Goal: Transaction & Acquisition: Purchase product/service

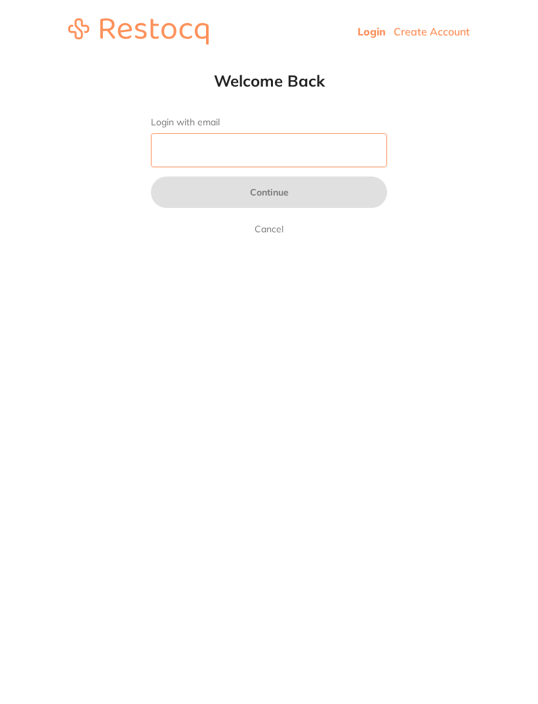
type input "[EMAIL_ADDRESS][DOMAIN_NAME]"
click at [269, 194] on button "Continue" at bounding box center [269, 192] width 236 height 31
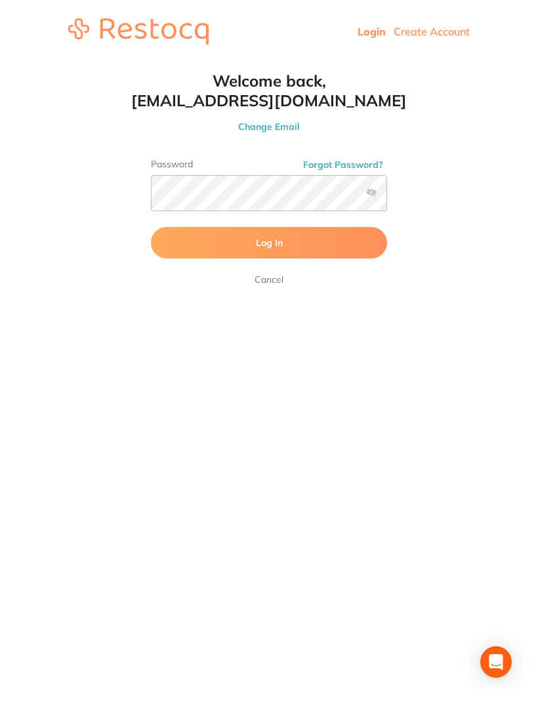
click at [290, 236] on button "Log In" at bounding box center [269, 242] width 236 height 31
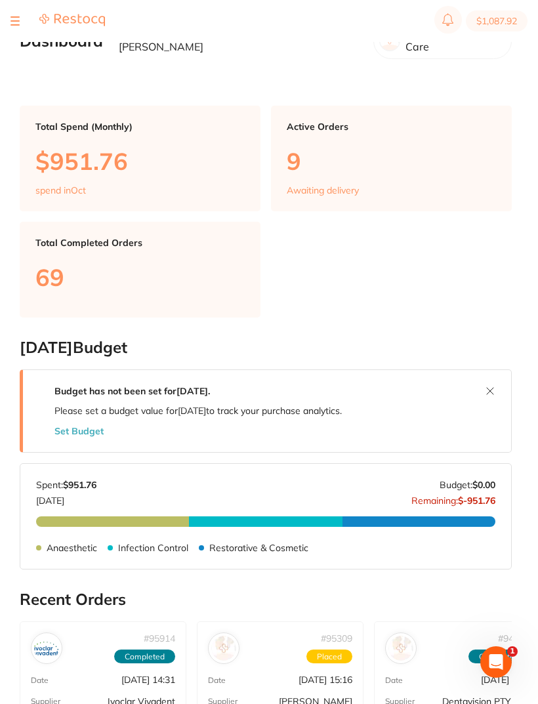
click at [497, 23] on button "$1,087.92" at bounding box center [497, 20] width 62 height 21
checkbox input "true"
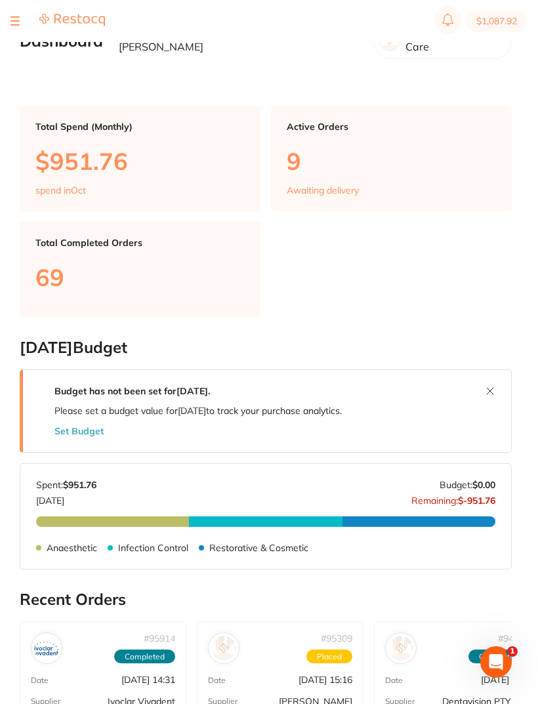
checkbox input "true"
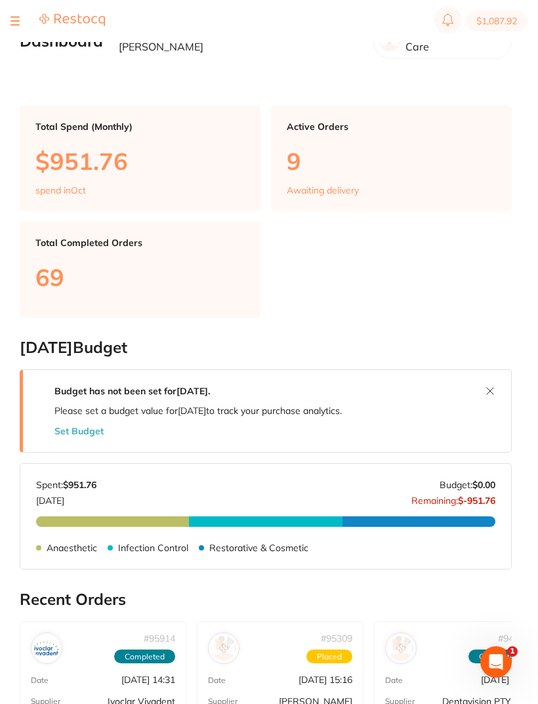
checkbox input "true"
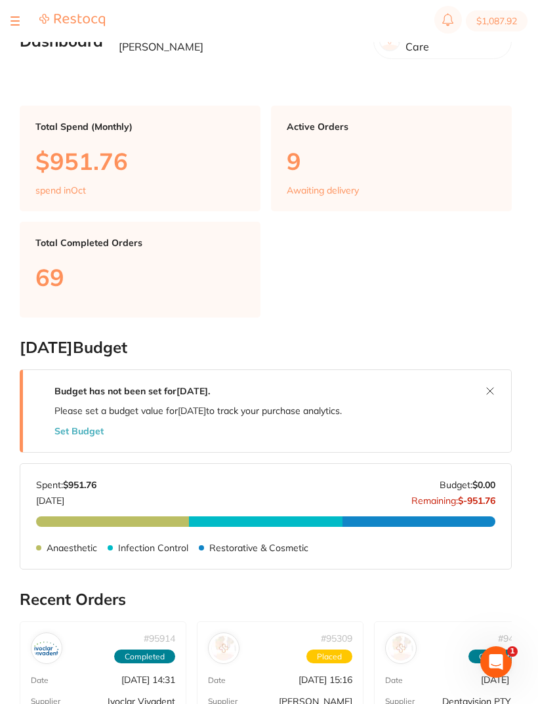
checkbox input "true"
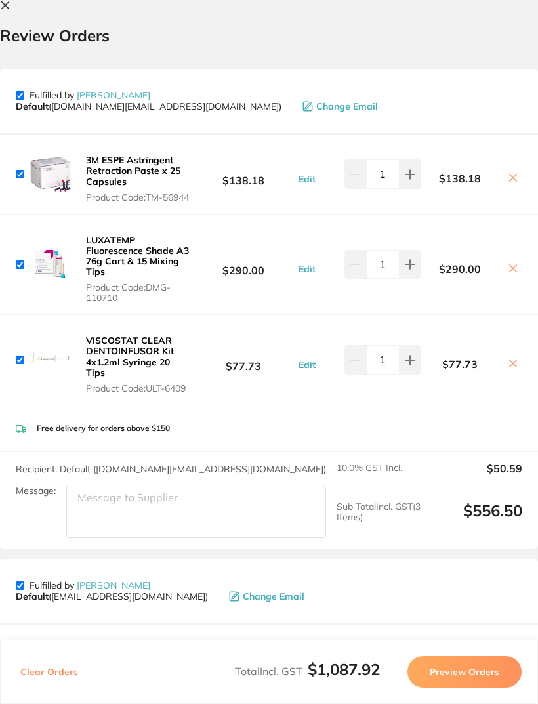
click at [15, 5] on button at bounding box center [8, 6] width 16 height 12
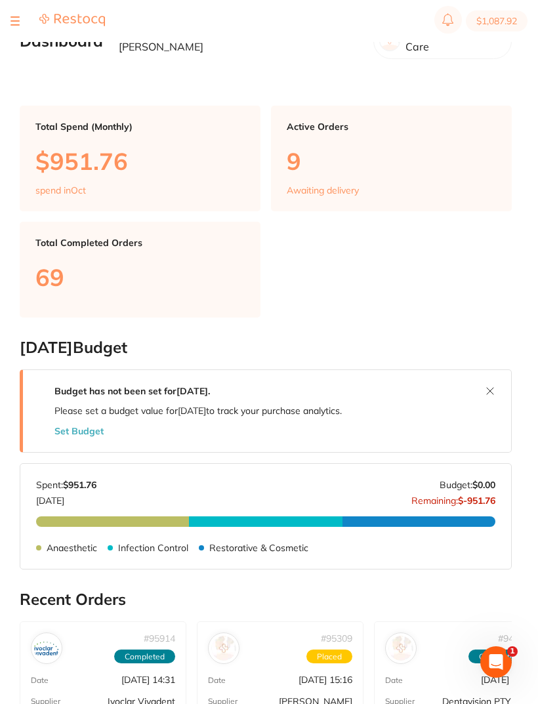
click at [14, 20] on button at bounding box center [14, 20] width 9 height 1
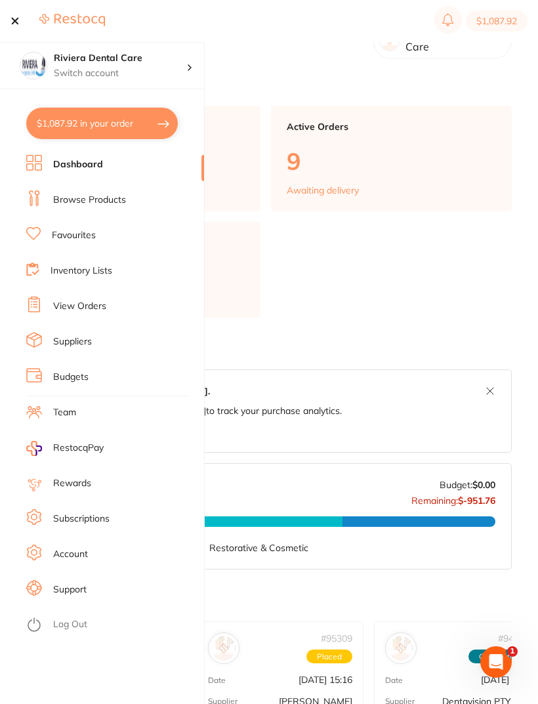
click at [73, 264] on link "Inventory Lists" at bounding box center [82, 270] width 62 height 13
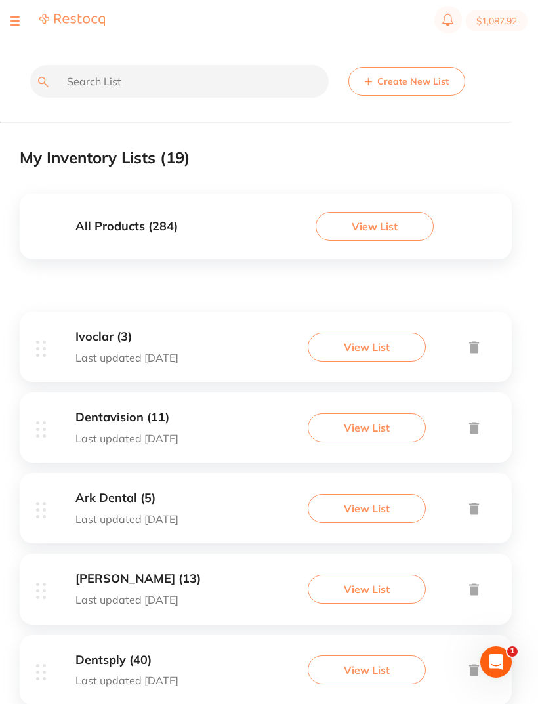
click at [358, 341] on button "View List" at bounding box center [367, 347] width 118 height 29
click at [370, 346] on button "View List" at bounding box center [367, 347] width 118 height 29
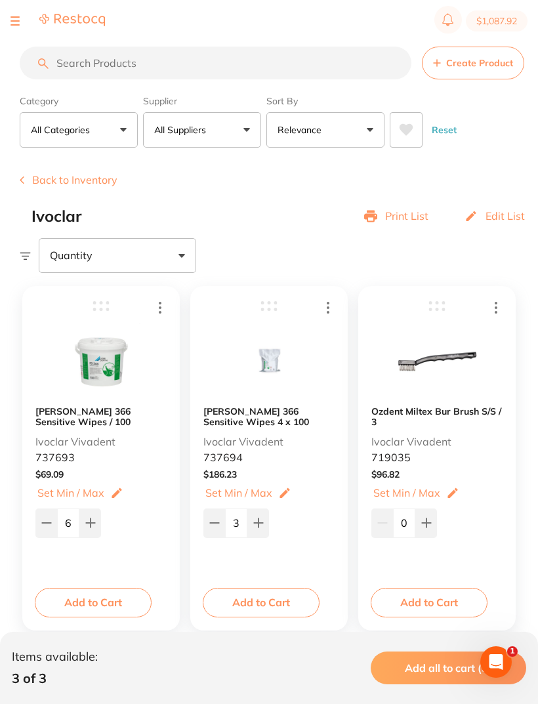
scroll to position [14, 0]
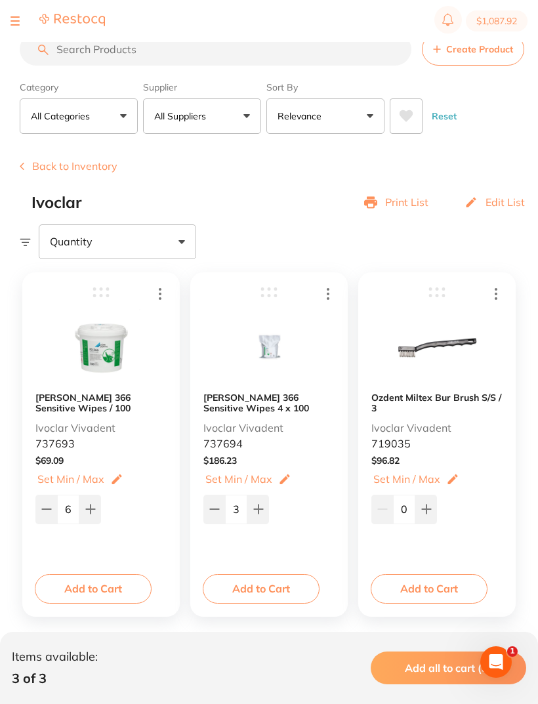
click at [215, 507] on icon at bounding box center [214, 509] width 10 height 10
click at [219, 510] on icon at bounding box center [214, 509] width 10 height 10
type input "1"
click at [256, 583] on button "Add to Cart" at bounding box center [261, 588] width 117 height 29
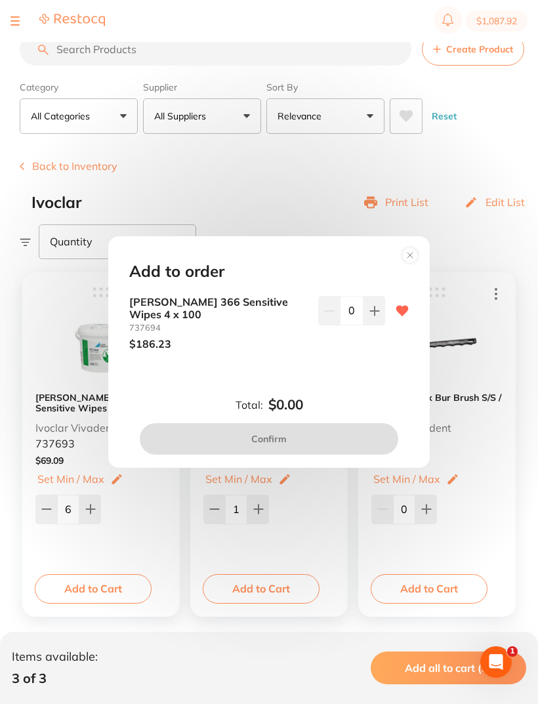
scroll to position [0, 0]
click at [371, 316] on icon at bounding box center [374, 311] width 10 height 10
type input "1"
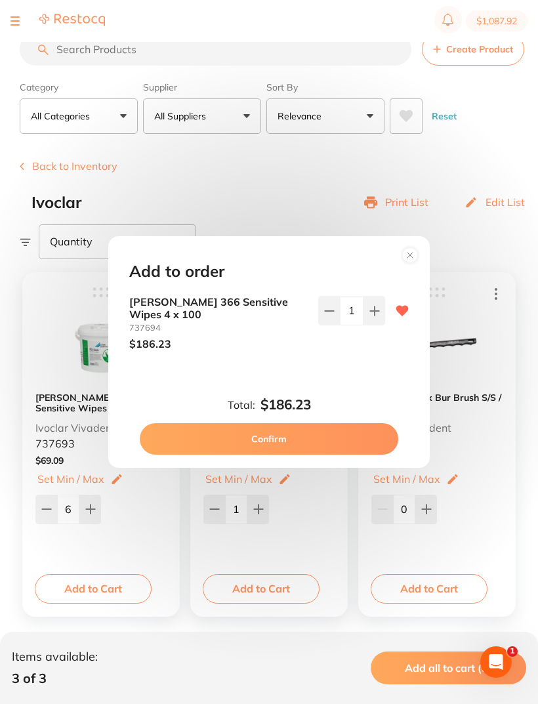
click at [409, 262] on circle at bounding box center [410, 254] width 15 height 15
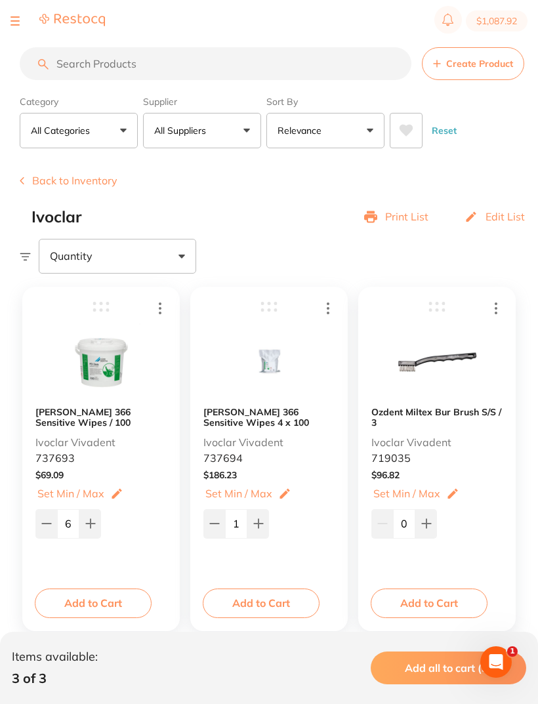
click at [55, 178] on button "Back to Inventory" at bounding box center [69, 181] width 98 height 12
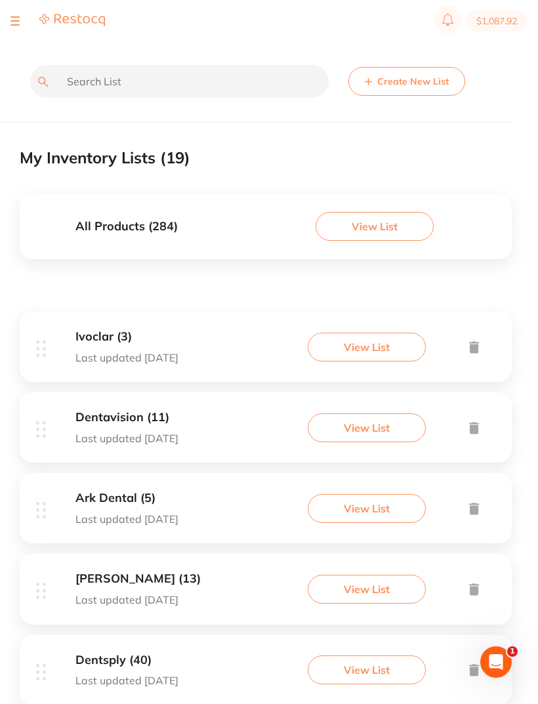
click at [360, 426] on button "View List" at bounding box center [367, 427] width 118 height 29
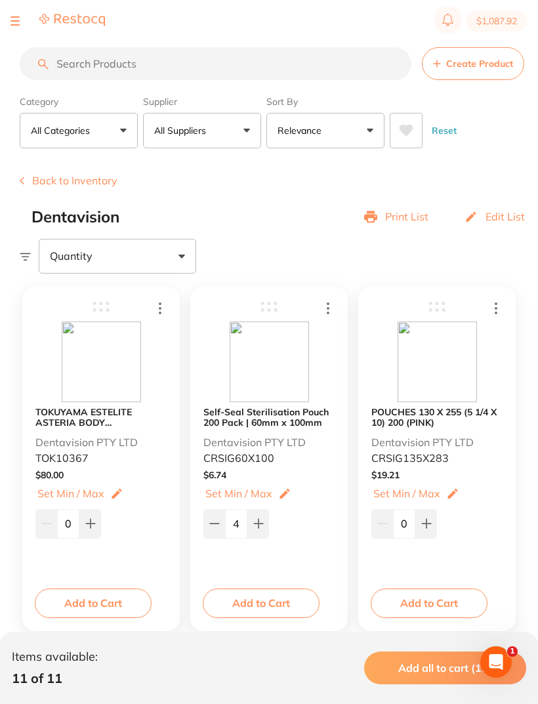
click at [93, 422] on b "TOKUYAMA ESTELITE ASTERIA BODY RESTORATIVE PLT A3B (15) 0.2g" at bounding box center [100, 417] width 131 height 21
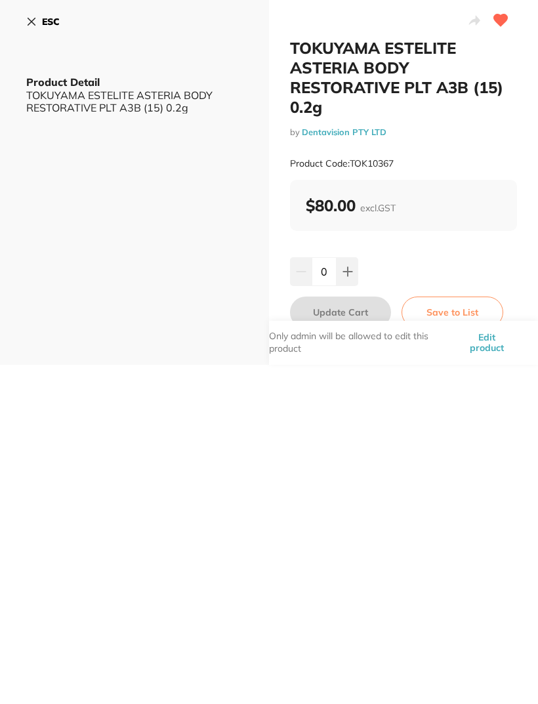
click at [40, 19] on button "ESC" at bounding box center [42, 21] width 33 height 22
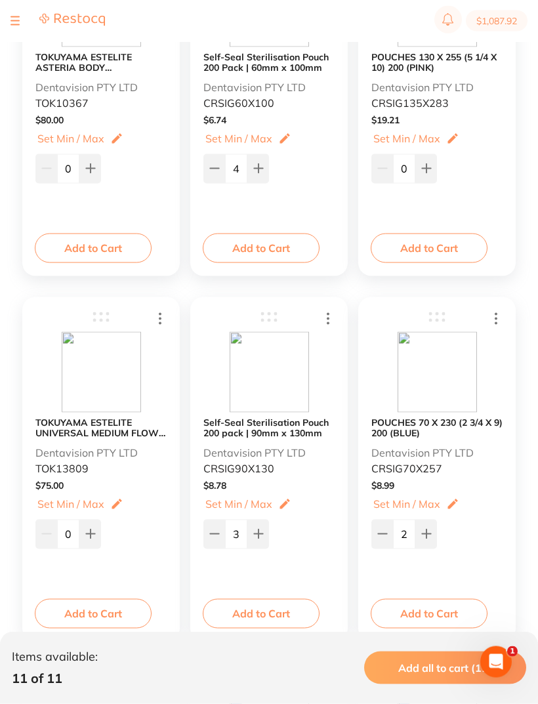
scroll to position [357, 0]
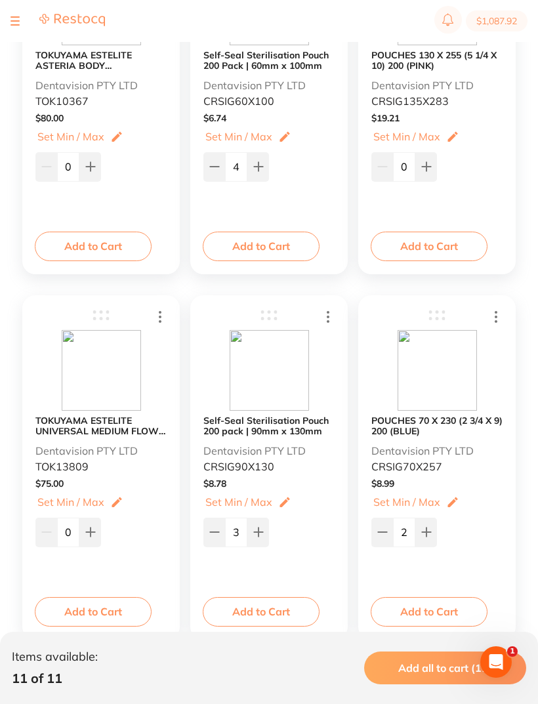
click at [131, 426] on b "TOKUYAMA ESTELITE UNIVERSAL MEDIUM FLOW RESTORATIVE SYRINGE A3 3.0G" at bounding box center [100, 425] width 131 height 21
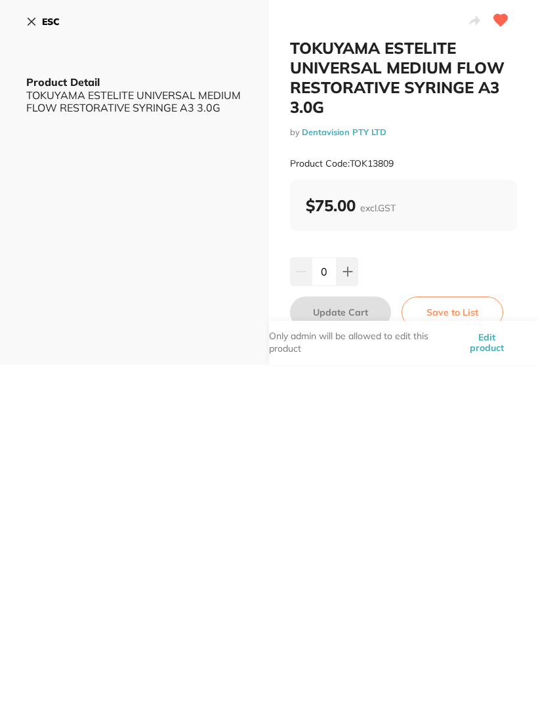
click at [346, 271] on icon at bounding box center [347, 271] width 9 height 9
click at [350, 264] on button at bounding box center [348, 271] width 22 height 29
click at [350, 269] on icon at bounding box center [348, 271] width 10 height 10
type input "3"
click at [335, 308] on button "Update Cart" at bounding box center [340, 312] width 101 height 31
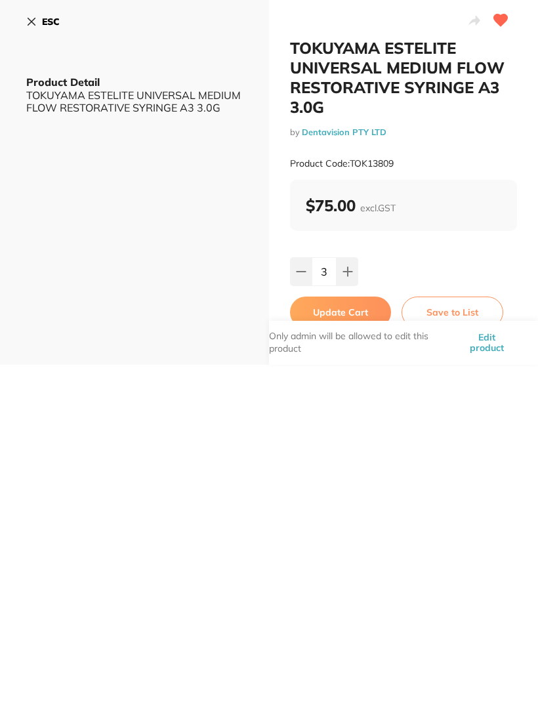
scroll to position [1, 0]
checkbox input "false"
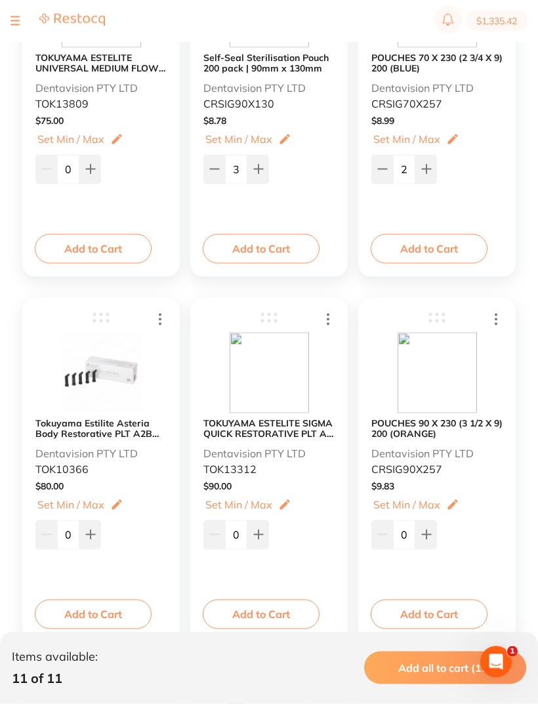
scroll to position [720, 0]
click at [273, 406] on img at bounding box center [269, 372] width 79 height 81
click at [266, 418] on b "TOKUYAMA ESTELITE SIGMA QUICK RESTORATIVE PLT A3 (20) 0.2g" at bounding box center [268, 427] width 131 height 21
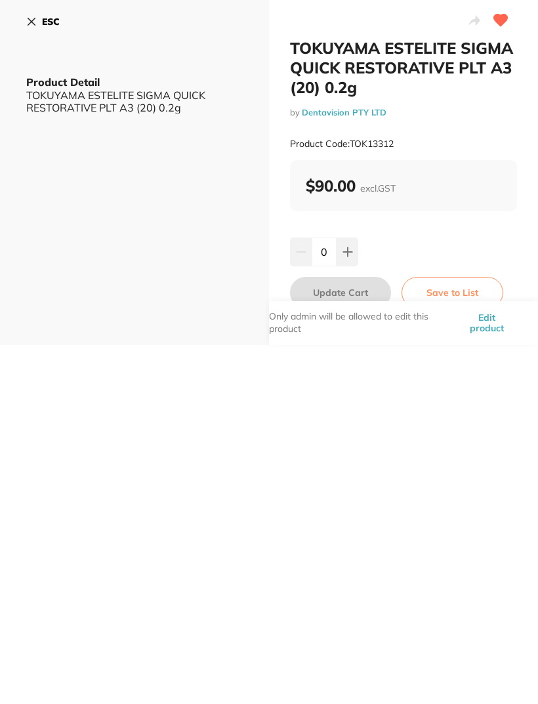
click at [346, 244] on button at bounding box center [348, 252] width 22 height 29
click at [346, 245] on button at bounding box center [348, 252] width 22 height 29
click at [350, 241] on button at bounding box center [348, 252] width 22 height 29
click at [346, 251] on icon at bounding box center [347, 251] width 9 height 9
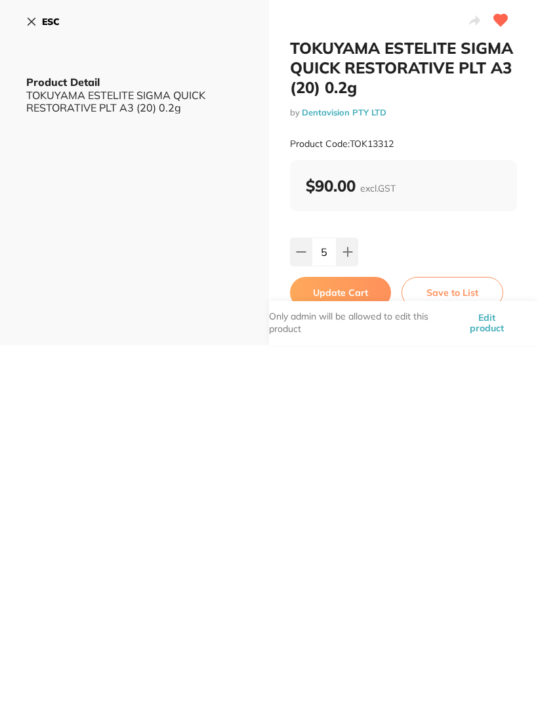
click at [345, 247] on icon at bounding box center [348, 252] width 10 height 10
type input "6"
click at [338, 288] on button "Update Cart" at bounding box center [340, 292] width 101 height 31
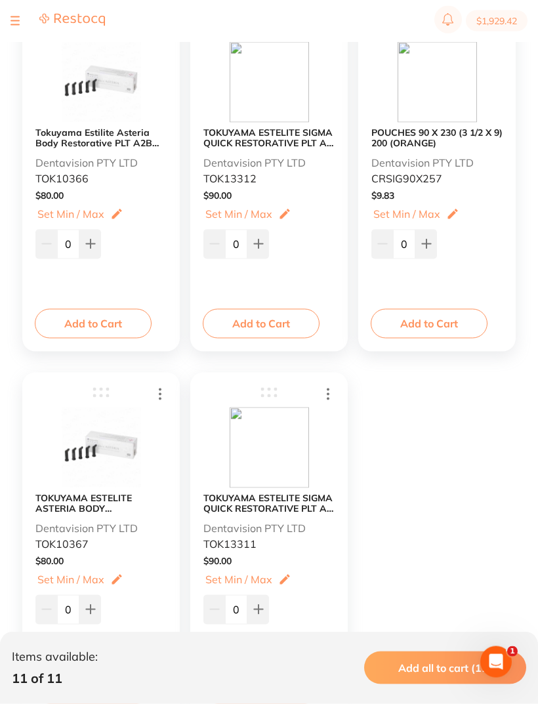
scroll to position [1019, 0]
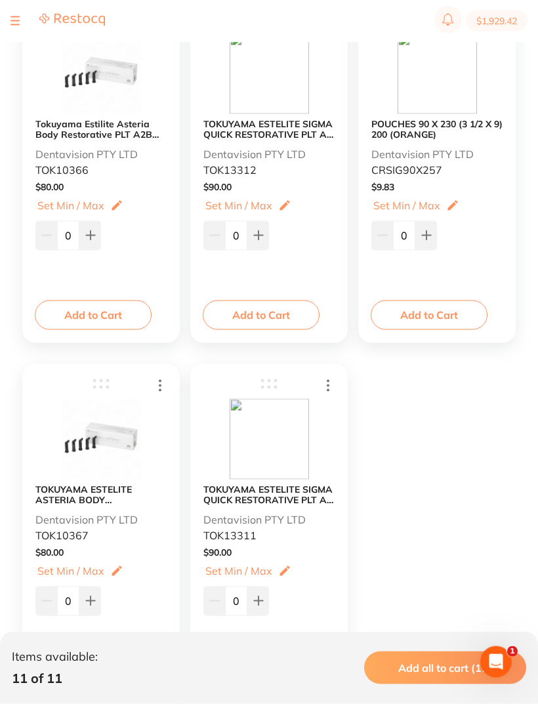
click at [273, 493] on b "TOKUYAMA ESTELITE SIGMA QUICK RESTORATIVE PLT A2 (20) 0.2g" at bounding box center [268, 494] width 131 height 21
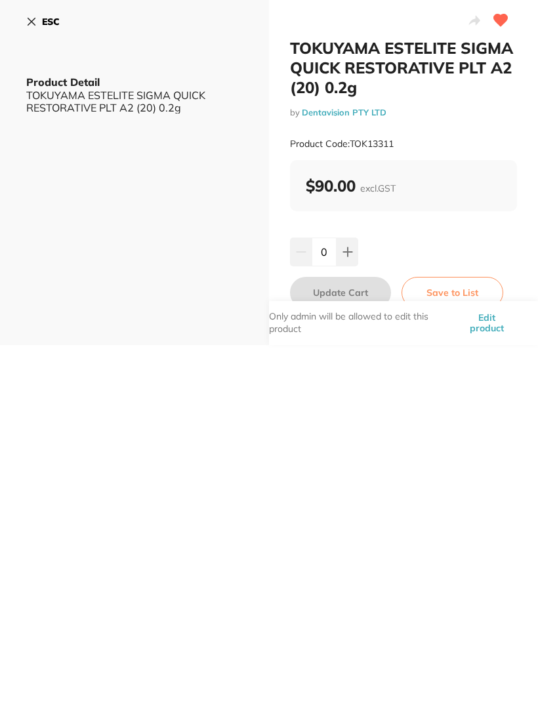
click at [26, 12] on button "ESC" at bounding box center [42, 21] width 33 height 22
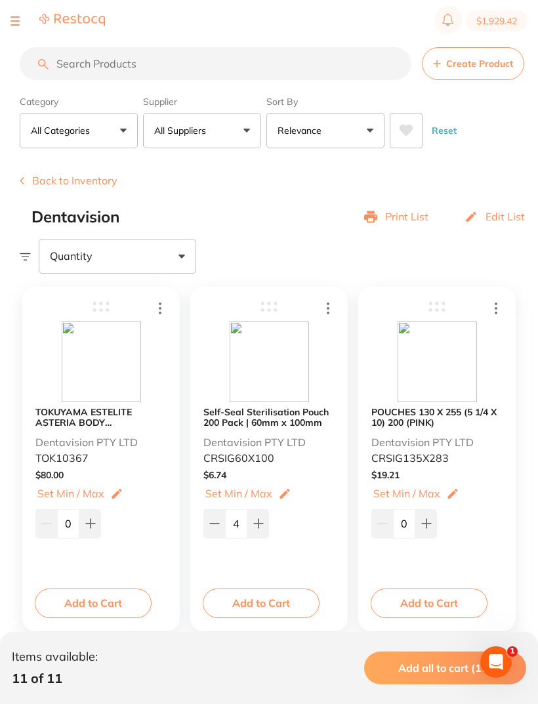
scroll to position [1020, 0]
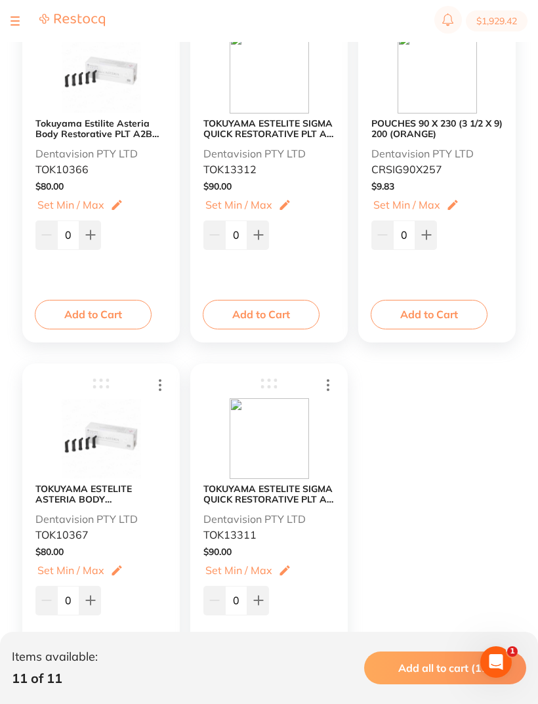
click at [291, 119] on b "TOKUYAMA ESTELITE SIGMA QUICK RESTORATIVE PLT A3 (20) 0.2g" at bounding box center [268, 128] width 131 height 21
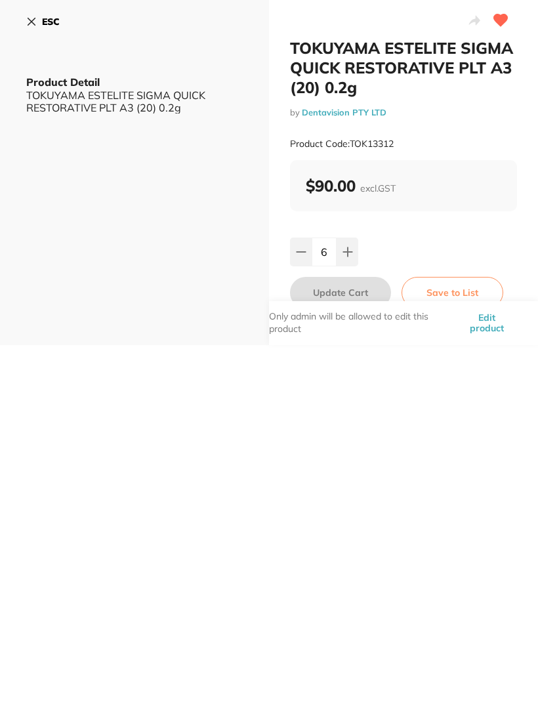
click at [28, 18] on icon at bounding box center [31, 21] width 7 height 7
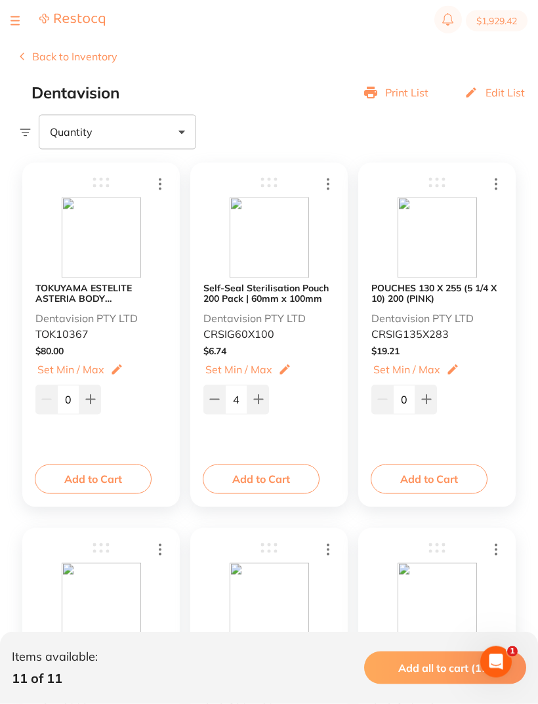
scroll to position [125, 0]
click at [274, 291] on b "Self-Seal Sterilisation Pouch 200 Pack | 60mm x 100mm" at bounding box center [268, 292] width 131 height 21
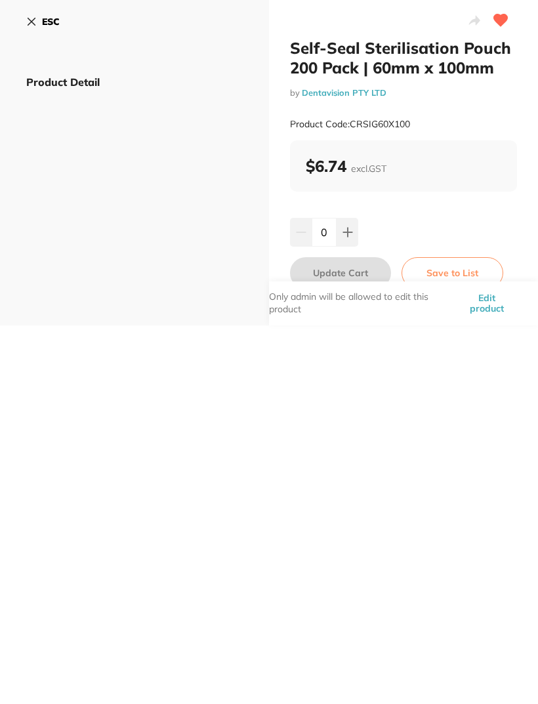
click at [482, 297] on button "Edit product" at bounding box center [487, 303] width 60 height 44
click at [488, 301] on button "Edit product" at bounding box center [487, 303] width 60 height 44
click at [482, 304] on button "Edit product" at bounding box center [487, 303] width 60 height 44
click at [488, 297] on button "Edit product" at bounding box center [487, 303] width 60 height 44
click at [23, 25] on div "ESC Product Detail" at bounding box center [134, 162] width 269 height 325
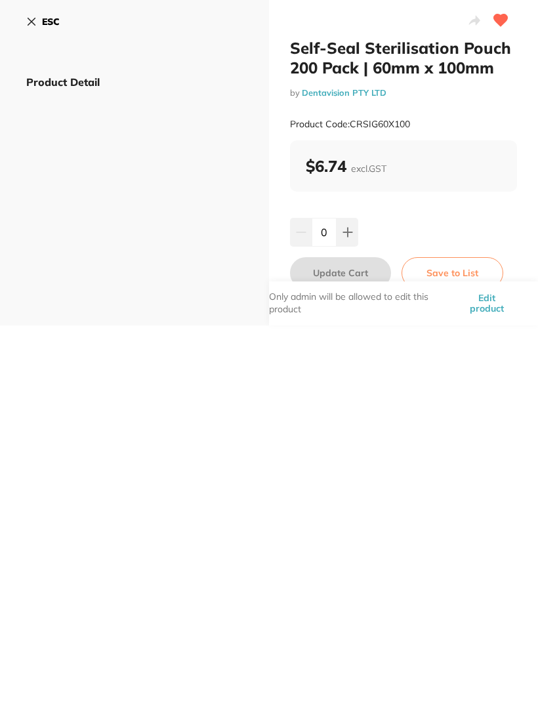
click at [31, 22] on icon at bounding box center [31, 21] width 7 height 7
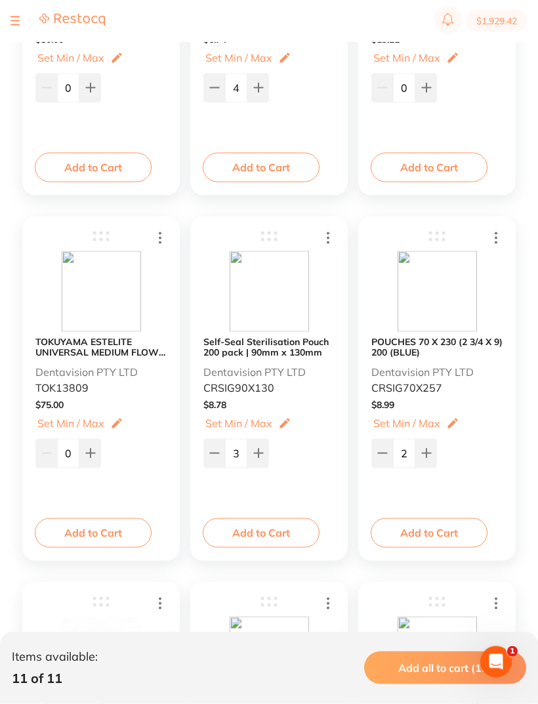
scroll to position [436, 0]
click at [428, 522] on button "Add to Cart" at bounding box center [429, 532] width 117 height 29
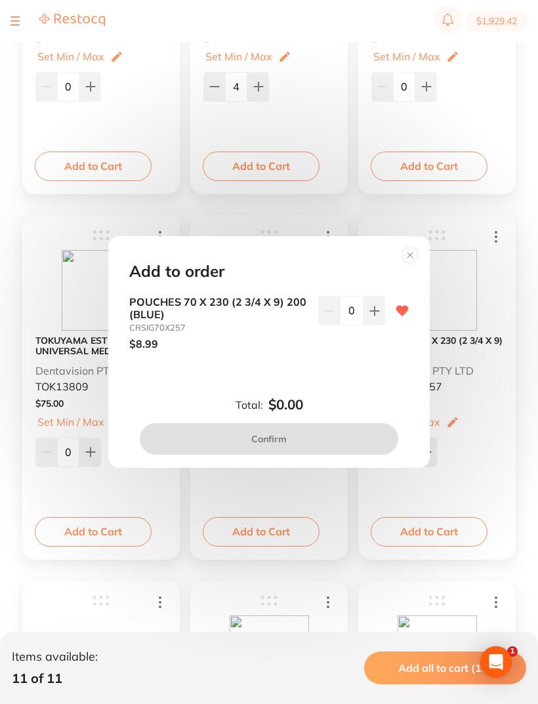
scroll to position [0, 0]
click at [372, 316] on icon at bounding box center [374, 311] width 10 height 10
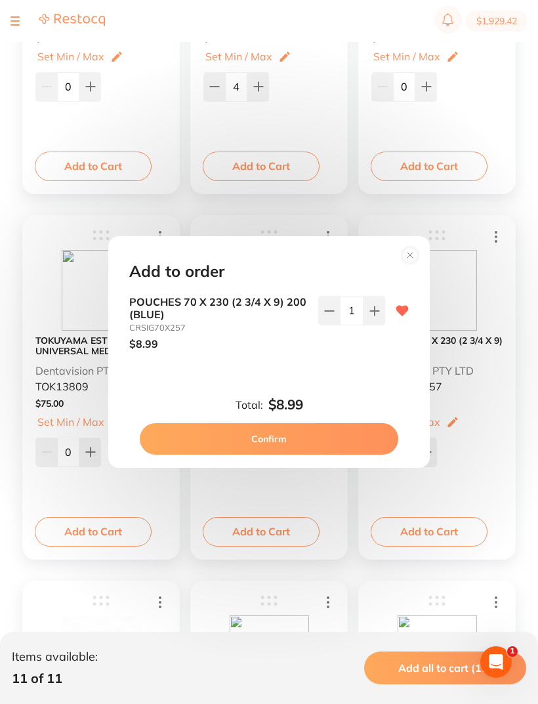
click at [371, 316] on icon at bounding box center [374, 311] width 10 height 10
click at [378, 325] on button at bounding box center [375, 310] width 22 height 29
click at [368, 325] on button at bounding box center [375, 310] width 22 height 29
click at [378, 316] on icon at bounding box center [374, 311] width 10 height 10
type input "5"
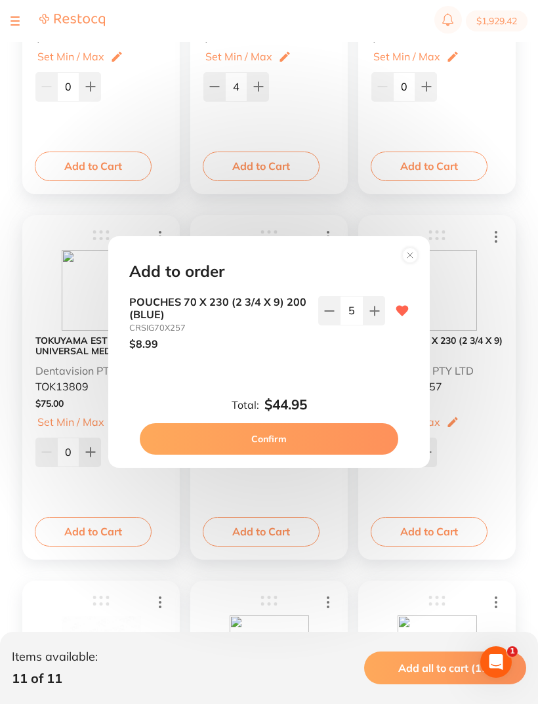
click at [273, 450] on button "Confirm" at bounding box center [269, 438] width 259 height 31
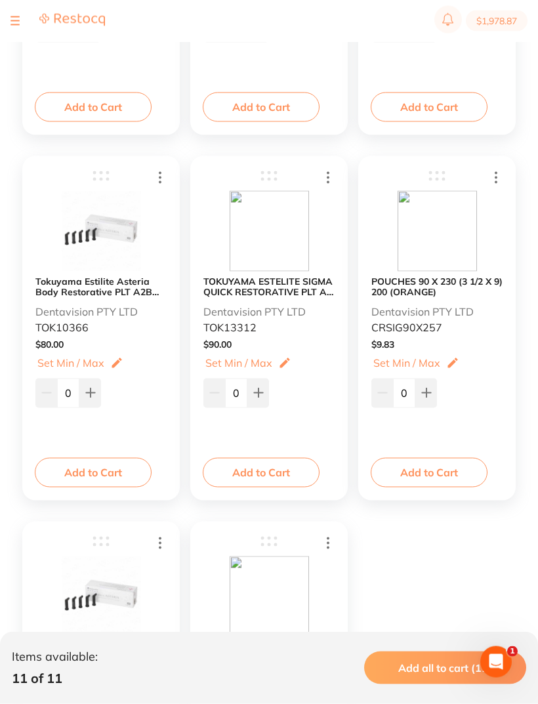
click at [432, 386] on button at bounding box center [426, 393] width 22 height 29
click at [426, 386] on button at bounding box center [426, 392] width 22 height 29
type input "2"
click at [436, 470] on button "Add to Cart" at bounding box center [429, 471] width 117 height 29
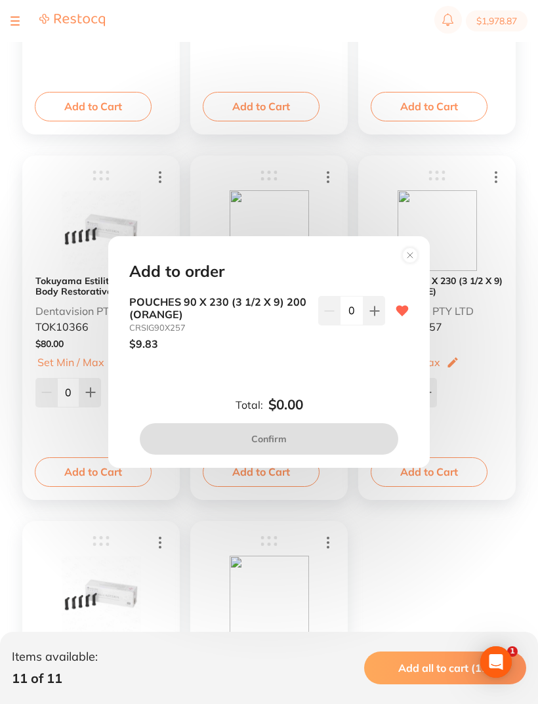
scroll to position [0, 0]
click at [381, 325] on button at bounding box center [375, 310] width 22 height 29
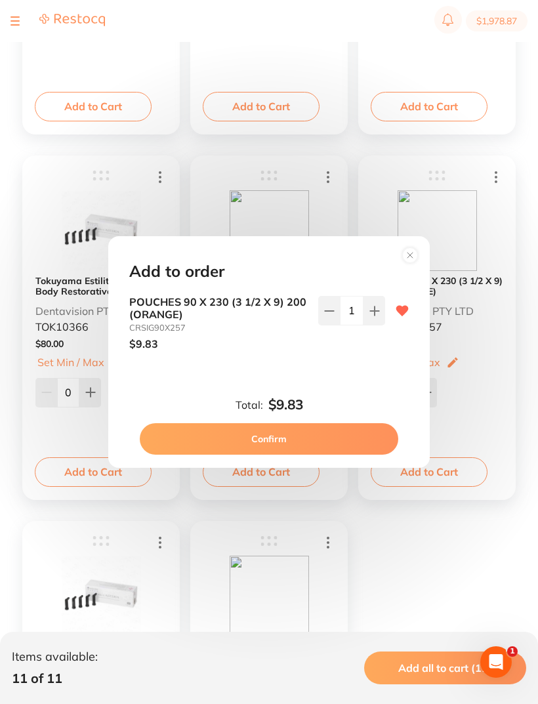
click at [381, 325] on button at bounding box center [375, 310] width 22 height 29
type input "2"
click at [278, 446] on button "Confirm" at bounding box center [269, 438] width 259 height 31
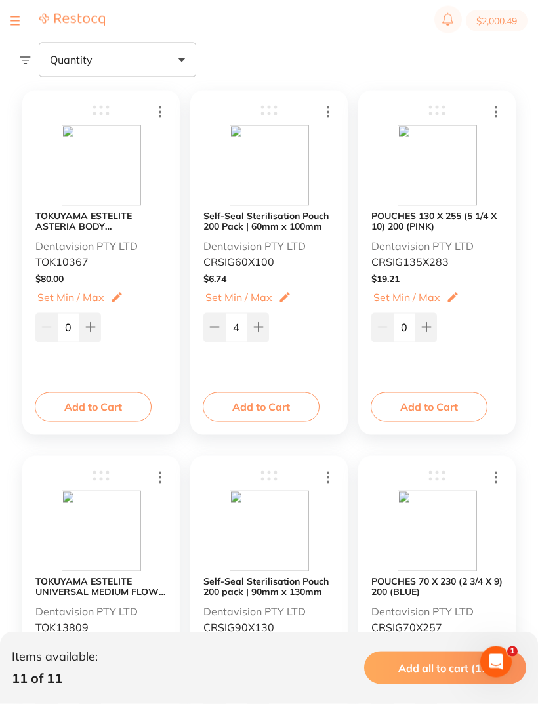
scroll to position [180, 0]
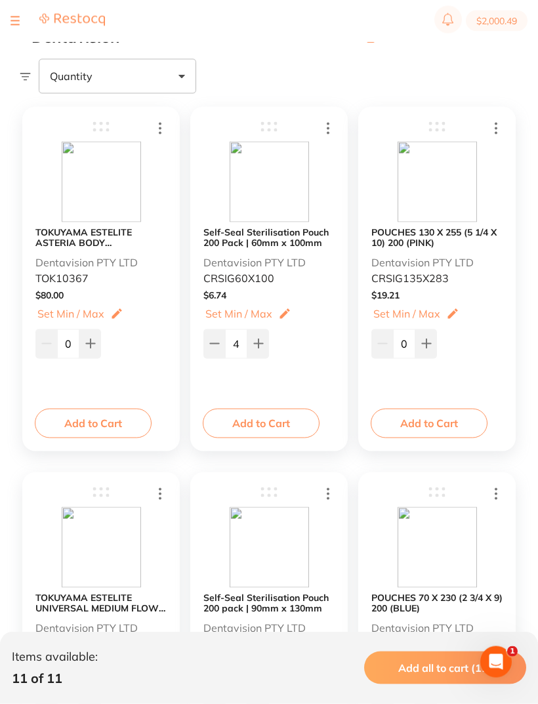
click at [497, 12] on button "$2,000.49" at bounding box center [497, 20] width 62 height 21
checkbox input "true"
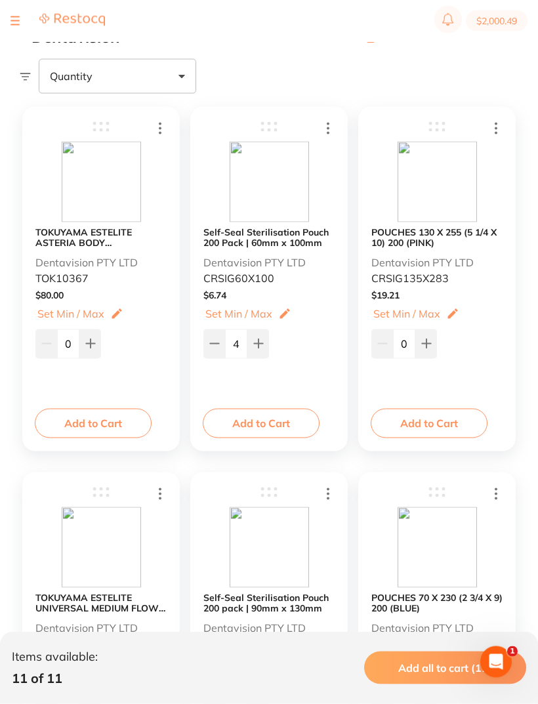
checkbox input "true"
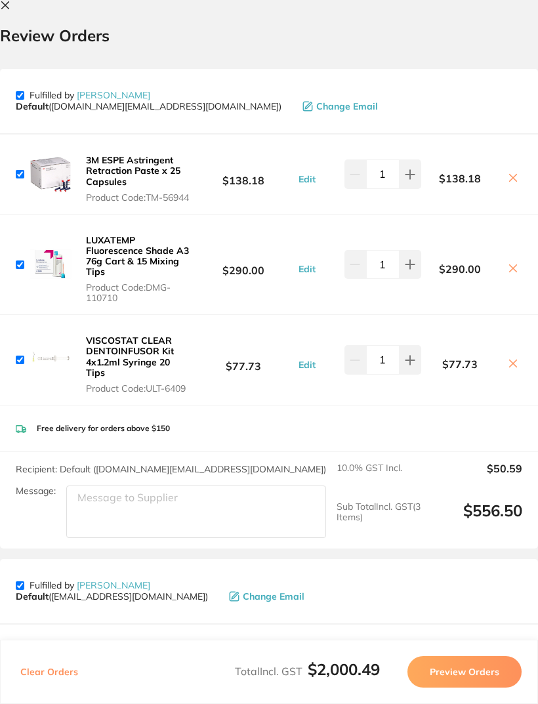
scroll to position [0, 0]
click at [7, 6] on icon at bounding box center [5, 5] width 7 height 7
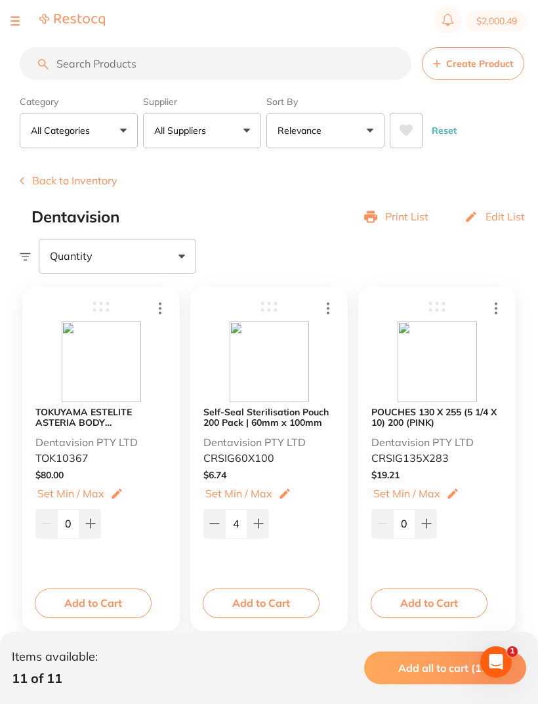
click at [54, 180] on button "Back to Inventory" at bounding box center [69, 181] width 98 height 12
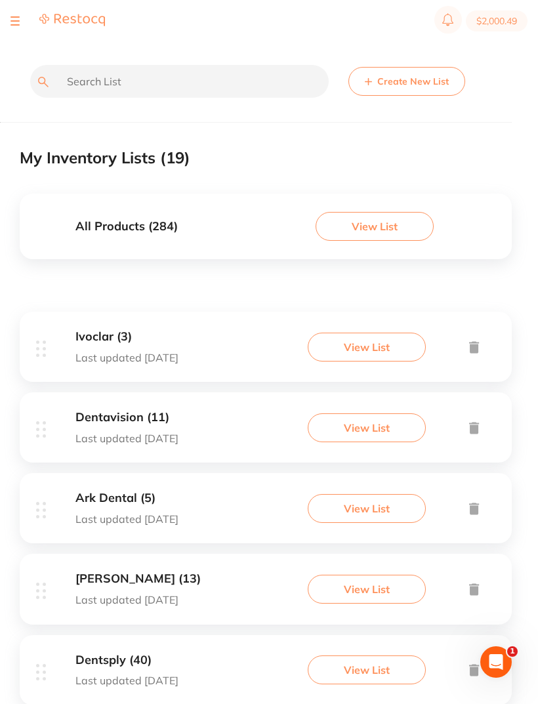
click at [361, 499] on button "View List" at bounding box center [367, 508] width 118 height 29
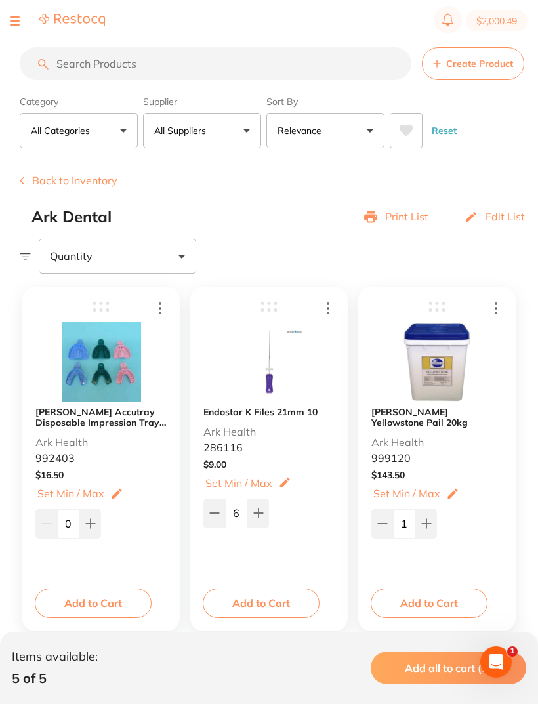
click at [12, 22] on button at bounding box center [14, 20] width 9 height 1
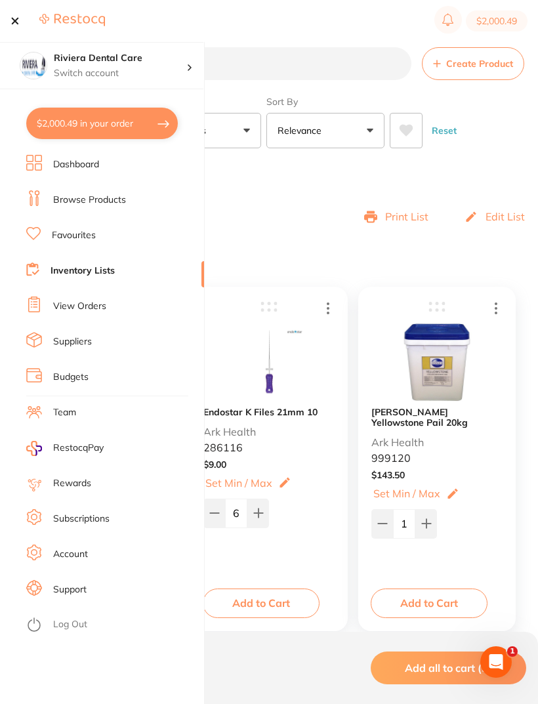
click at [75, 303] on link "View Orders" at bounding box center [79, 306] width 53 height 13
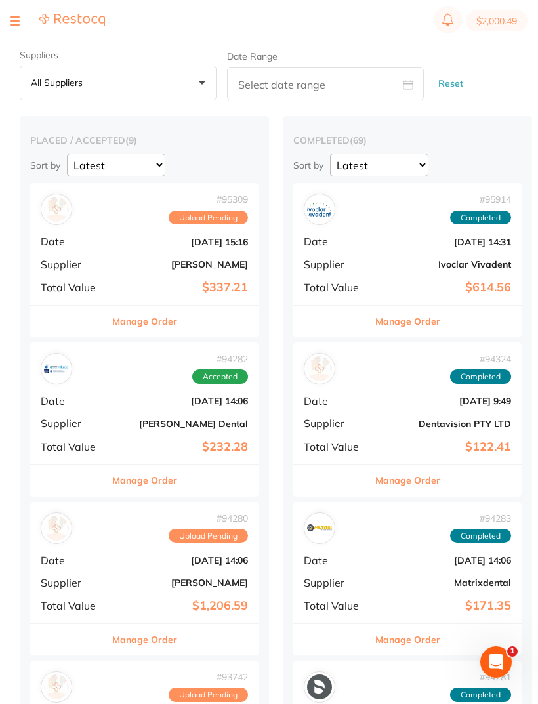
click at [131, 556] on b "[DATE] 14:06" at bounding box center [182, 560] width 131 height 10
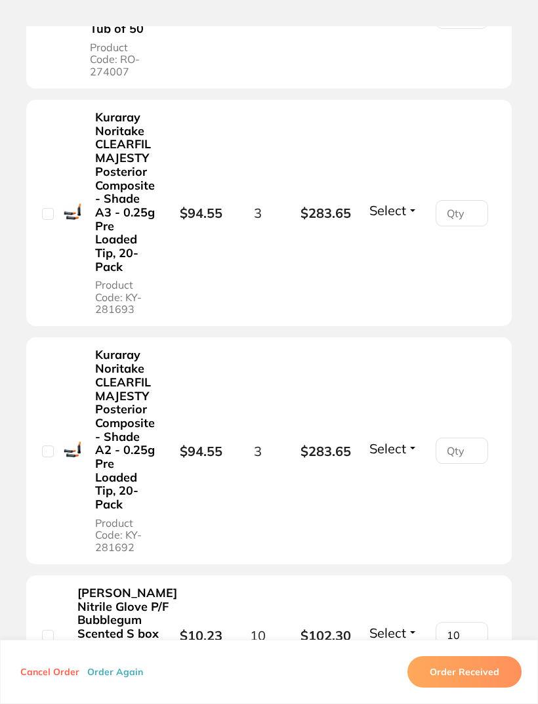
scroll to position [986, 0]
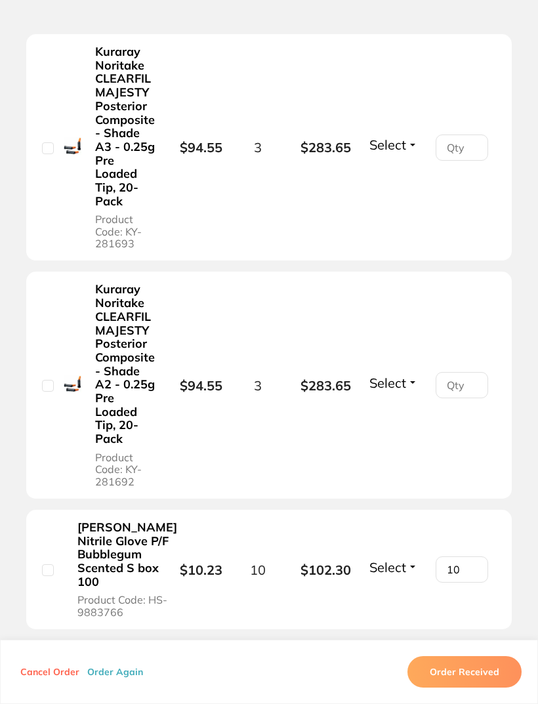
click at [457, 398] on input "number" at bounding box center [462, 385] width 52 height 26
type input "3"
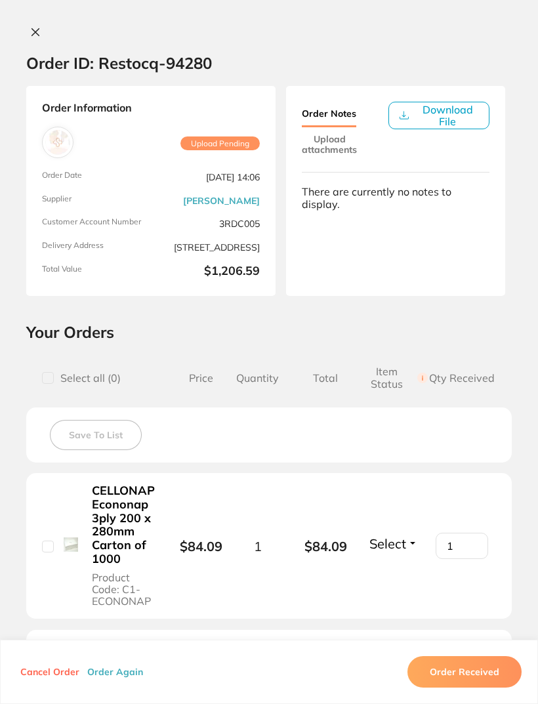
scroll to position [0, 0]
click at [39, 33] on icon at bounding box center [35, 32] width 10 height 10
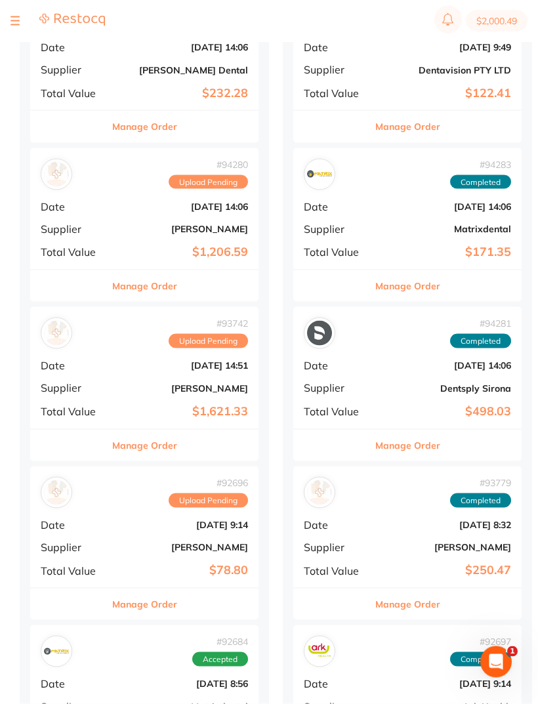
click at [141, 367] on div "# 93742 Upload Pending Date Sept 15 2025, 14:51 Supplier Henry Schein Halas Tot…" at bounding box center [144, 367] width 228 height 121
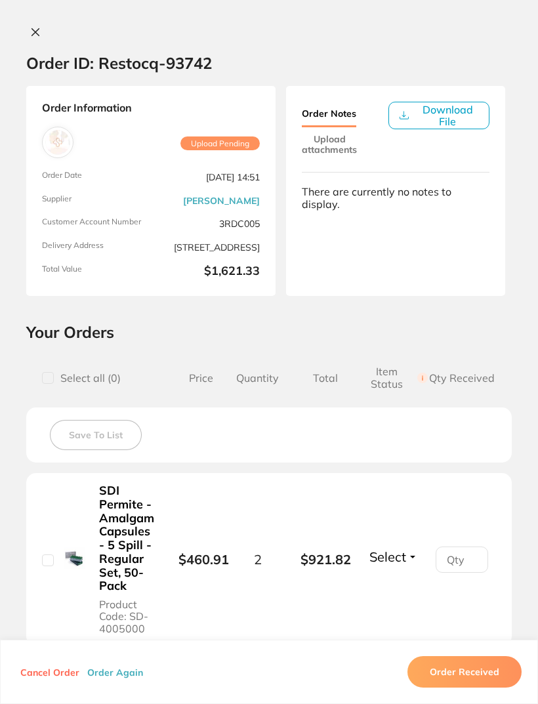
click at [39, 30] on icon at bounding box center [35, 32] width 10 height 10
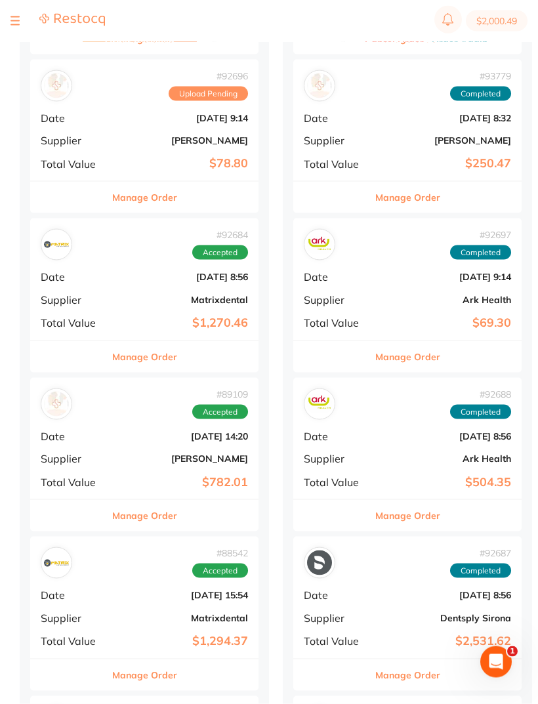
scroll to position [771, 0]
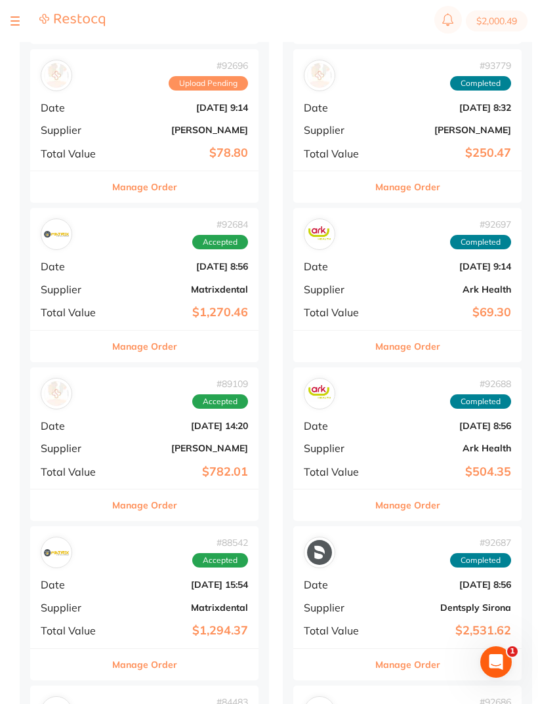
click at [147, 409] on div "# 89109 Accepted Date Aug 5 2025, 14:20 Supplier Henry Schein Halas Total Value…" at bounding box center [144, 427] width 228 height 121
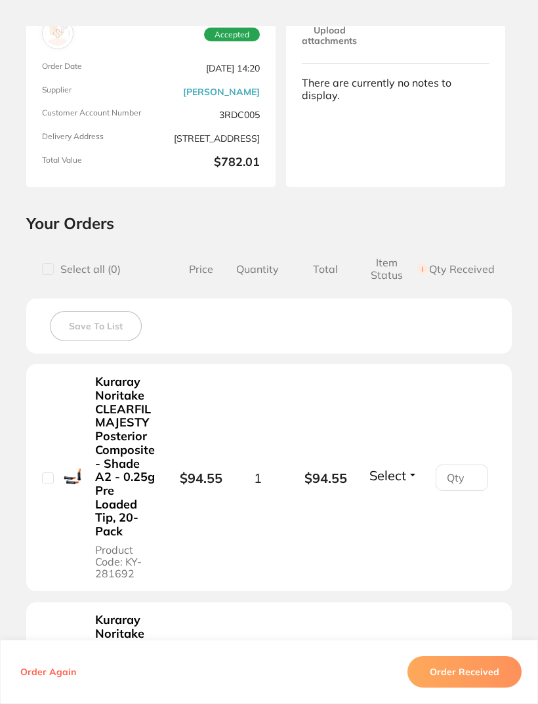
scroll to position [148, 0]
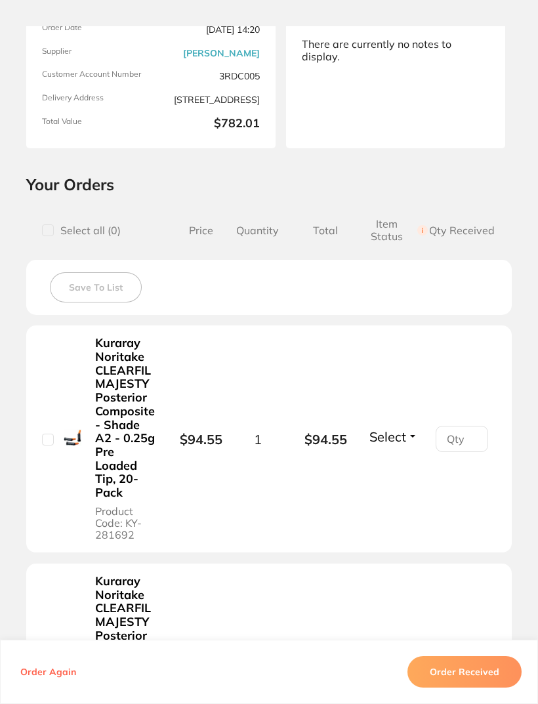
click at [467, 428] on input "number" at bounding box center [462, 439] width 52 height 26
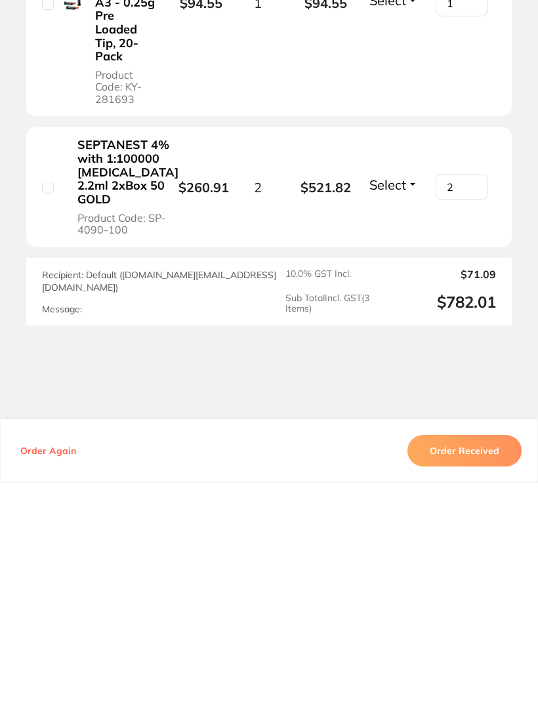
scroll to position [551, 0]
type input "1"
click at [466, 656] on button "Order Received" at bounding box center [464, 671] width 114 height 31
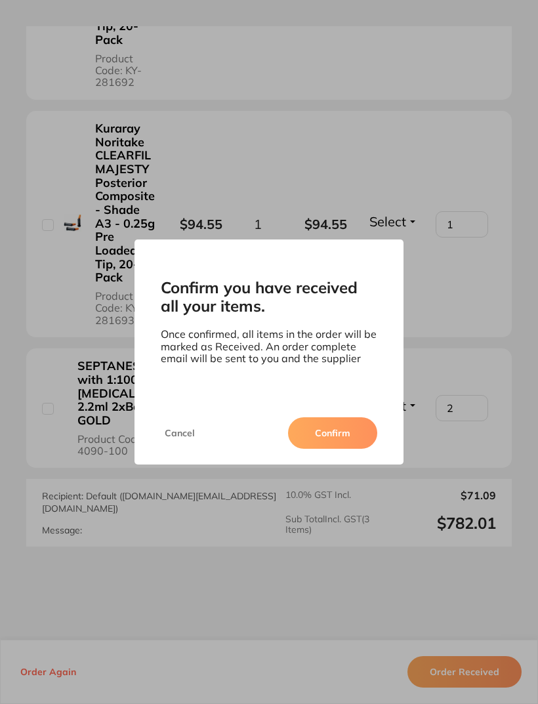
click at [325, 449] on button "Confirm" at bounding box center [332, 432] width 89 height 31
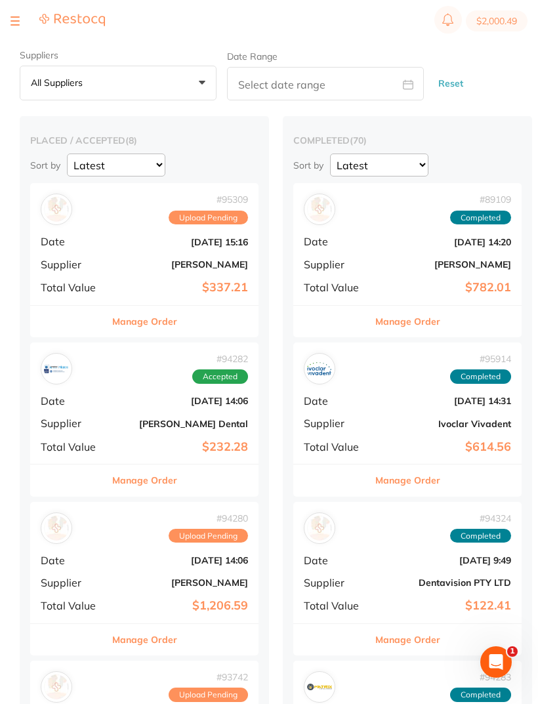
click at [17, 20] on button at bounding box center [14, 20] width 9 height 1
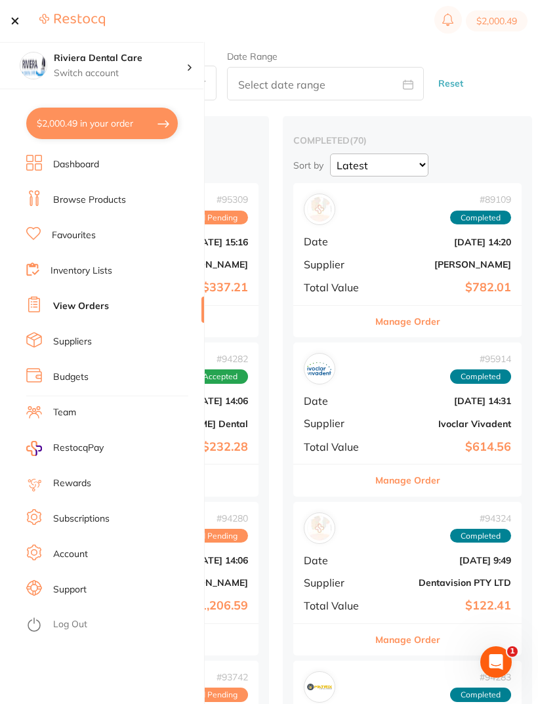
click at [89, 270] on link "Inventory Lists" at bounding box center [82, 270] width 62 height 13
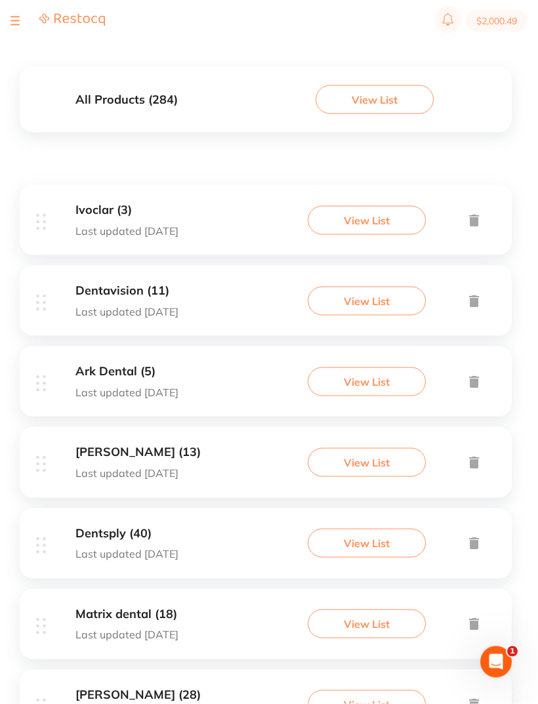
scroll to position [127, 0]
click at [373, 457] on button "View List" at bounding box center [367, 462] width 118 height 29
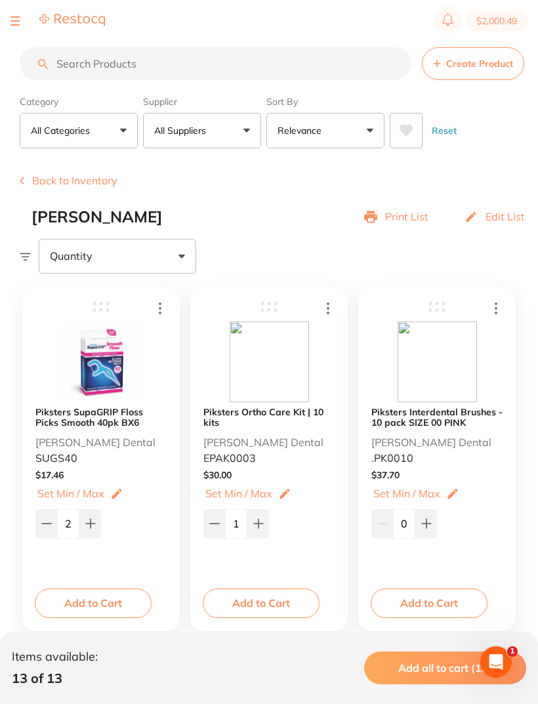
click at [60, 182] on button "Back to Inventory" at bounding box center [69, 181] width 98 height 12
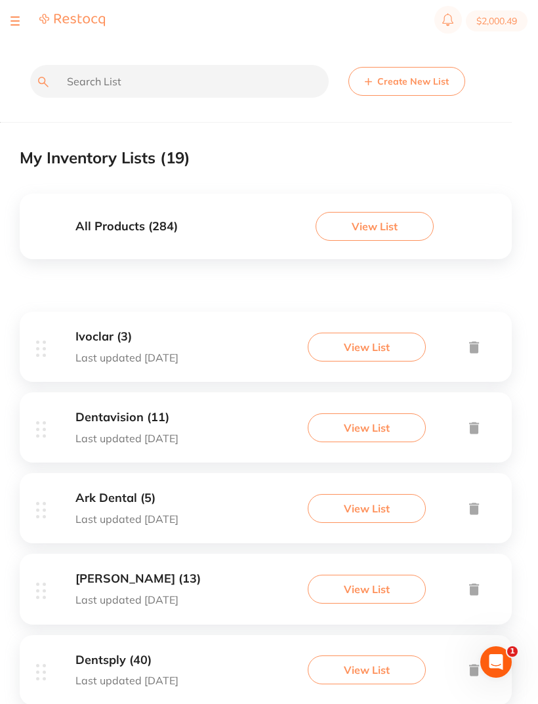
click at [371, 503] on button "View List" at bounding box center [367, 508] width 118 height 29
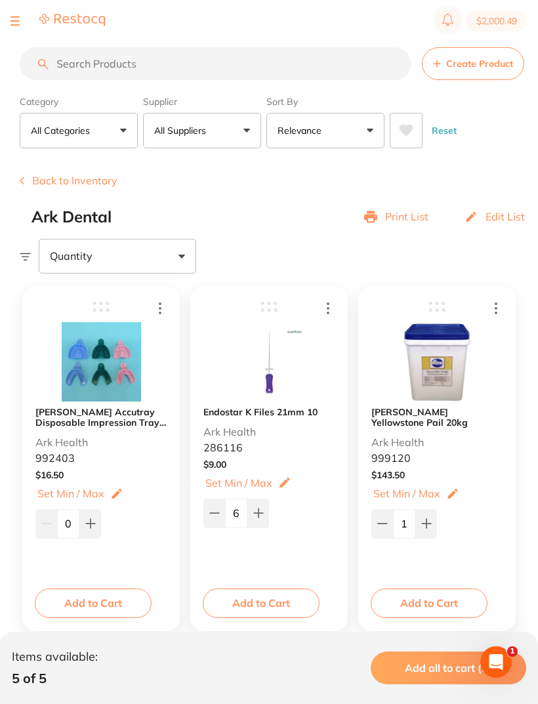
click at [68, 178] on button "Back to Inventory" at bounding box center [69, 181] width 98 height 12
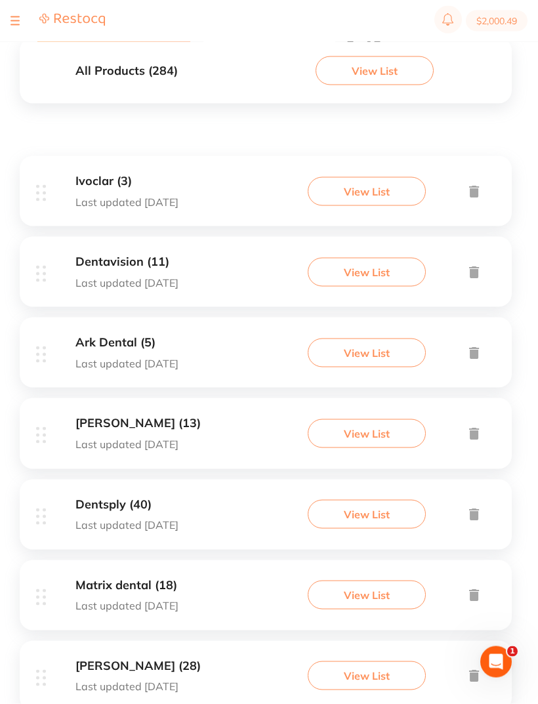
scroll to position [156, 0]
click at [361, 504] on button "View List" at bounding box center [367, 513] width 118 height 29
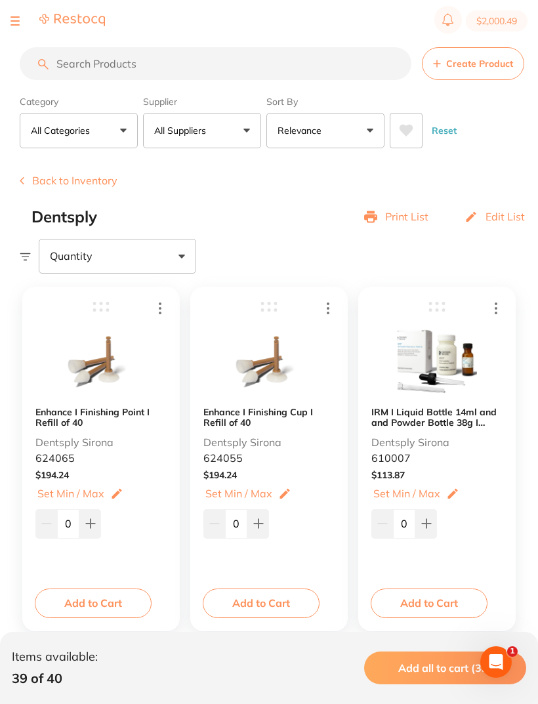
click at [52, 177] on button "Back to Inventory" at bounding box center [69, 181] width 98 height 12
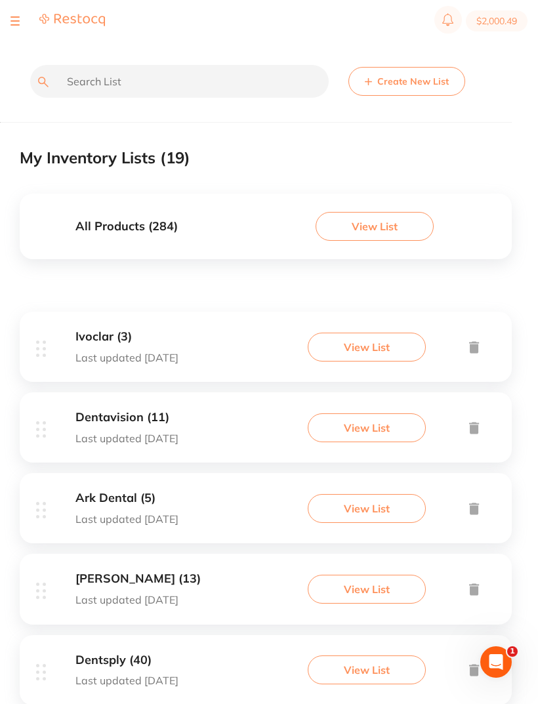
click at [364, 499] on button "View List" at bounding box center [367, 508] width 118 height 29
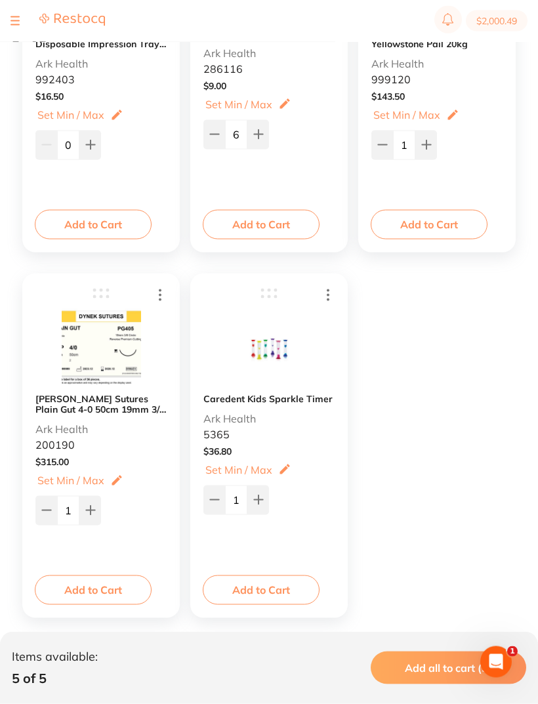
scroll to position [380, 0]
click at [257, 496] on icon at bounding box center [258, 498] width 10 height 10
type input "3"
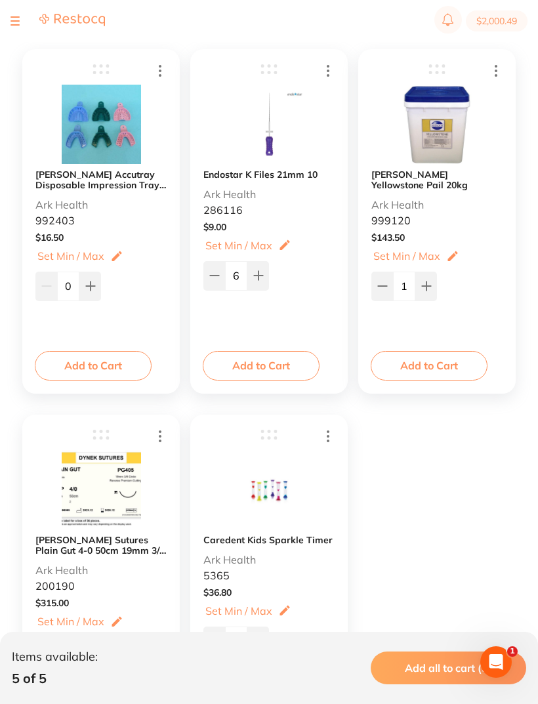
scroll to position [0, 0]
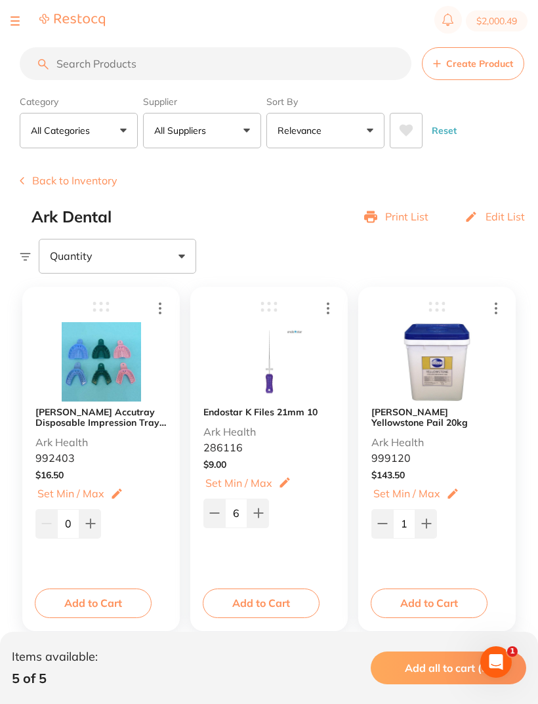
click at [56, 181] on button "Back to Inventory" at bounding box center [69, 181] width 98 height 12
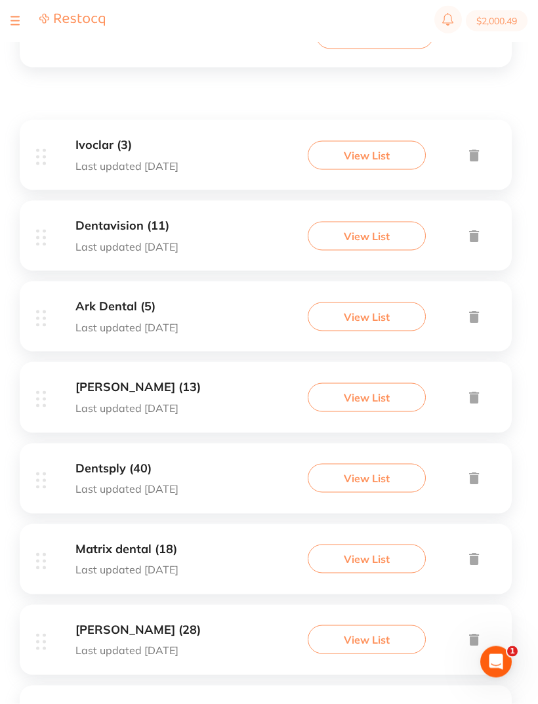
scroll to position [194, 0]
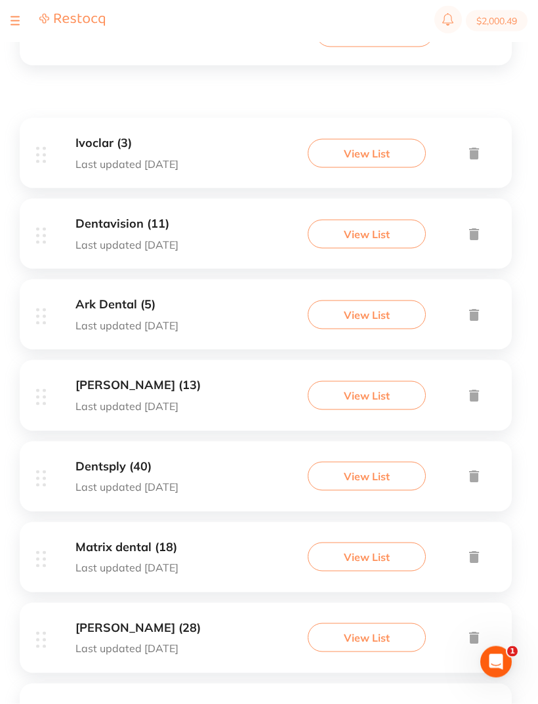
click at [358, 392] on button "View List" at bounding box center [367, 395] width 118 height 29
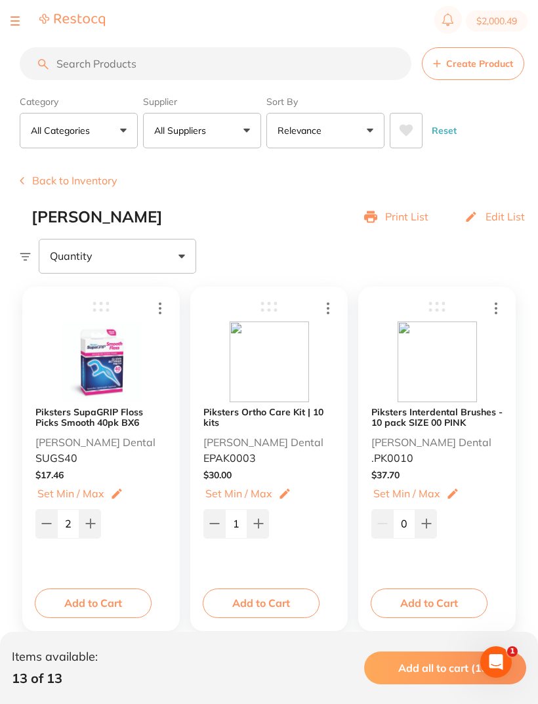
click at [71, 183] on button "Back to Inventory" at bounding box center [69, 181] width 98 height 12
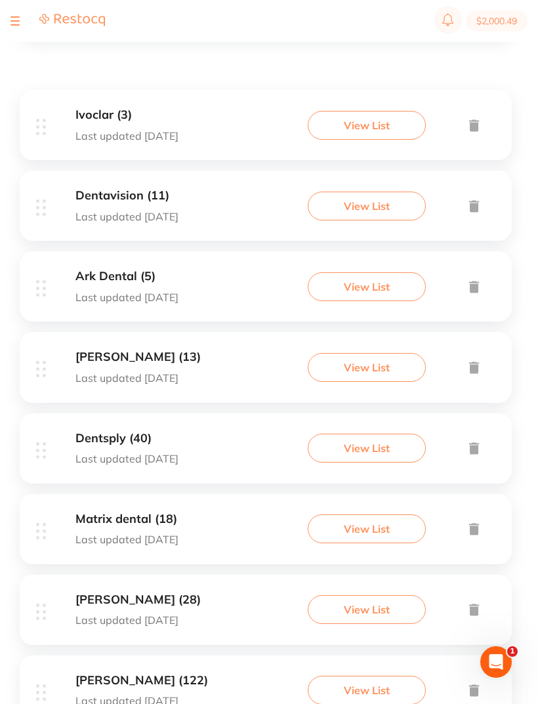
scroll to position [224, 0]
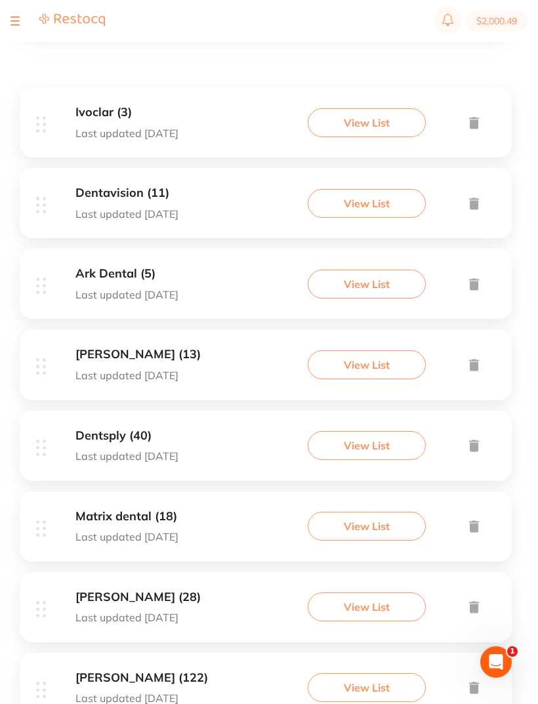
click at [375, 440] on button "View List" at bounding box center [367, 445] width 118 height 29
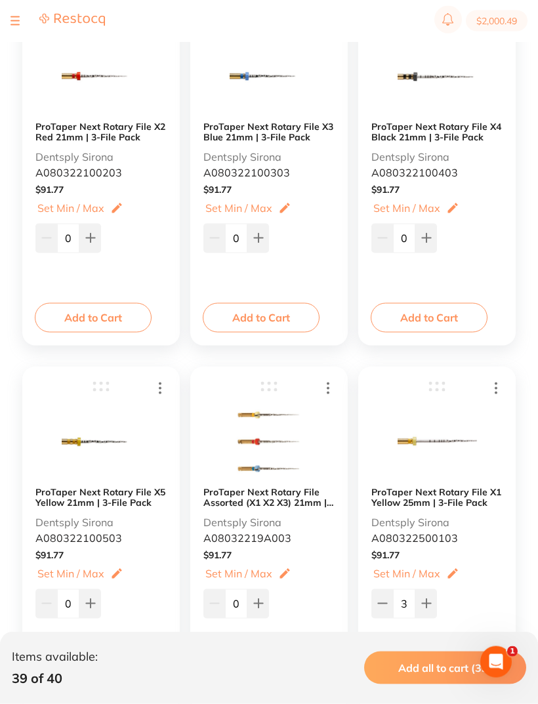
scroll to position [2114, 0]
click at [424, 598] on icon at bounding box center [426, 603] width 10 height 10
type input "4"
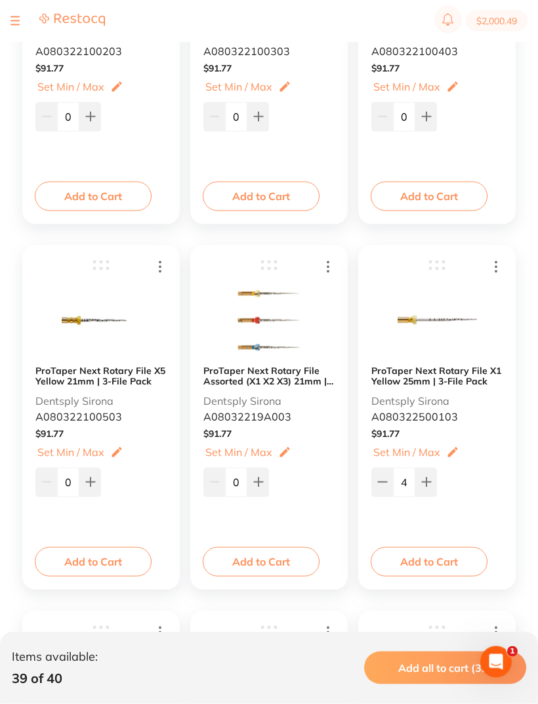
scroll to position [2235, 0]
click at [427, 549] on button "Add to Cart" at bounding box center [429, 561] width 117 height 29
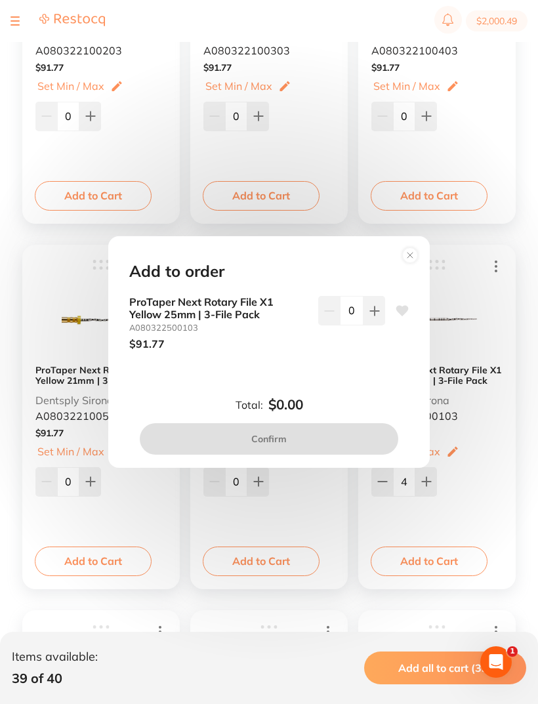
scroll to position [0, 0]
click at [375, 325] on button at bounding box center [375, 310] width 22 height 29
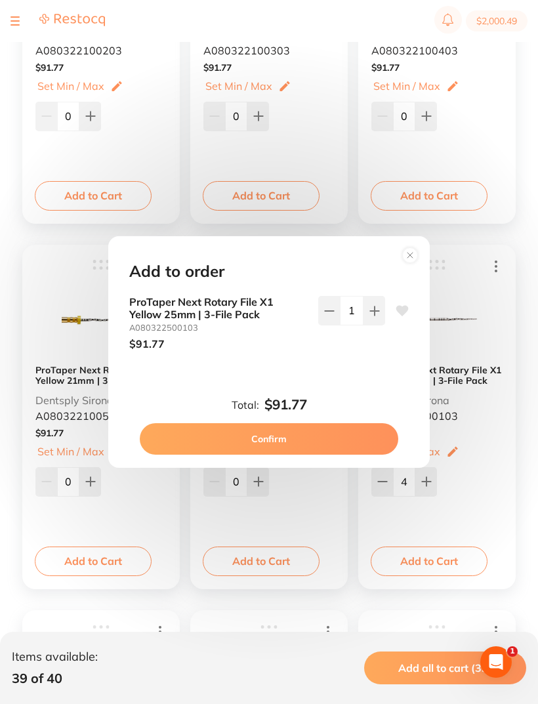
click at [374, 325] on button at bounding box center [375, 310] width 22 height 29
type input "2"
click at [279, 449] on button "Confirm" at bounding box center [269, 438] width 259 height 31
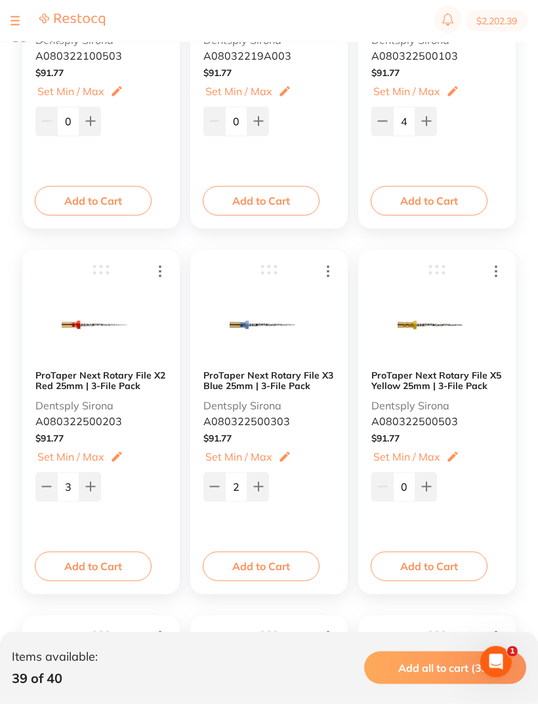
scroll to position [2596, 0]
click at [262, 555] on button "Add to Cart" at bounding box center [261, 565] width 117 height 29
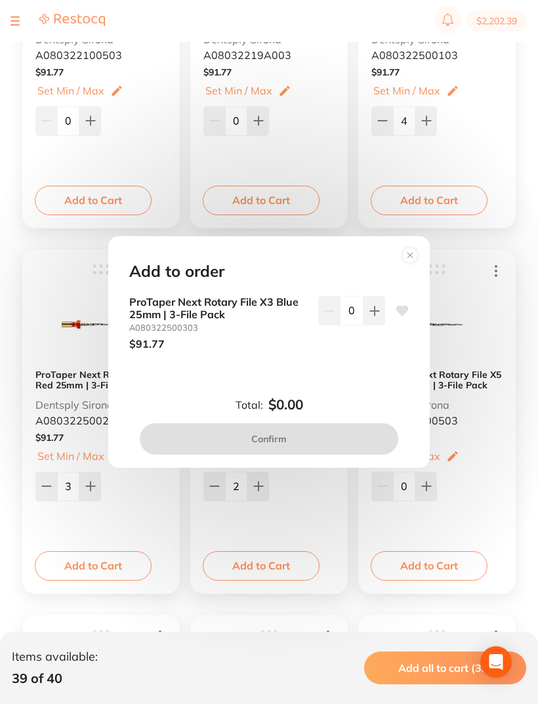
click at [381, 325] on button at bounding box center [375, 310] width 22 height 29
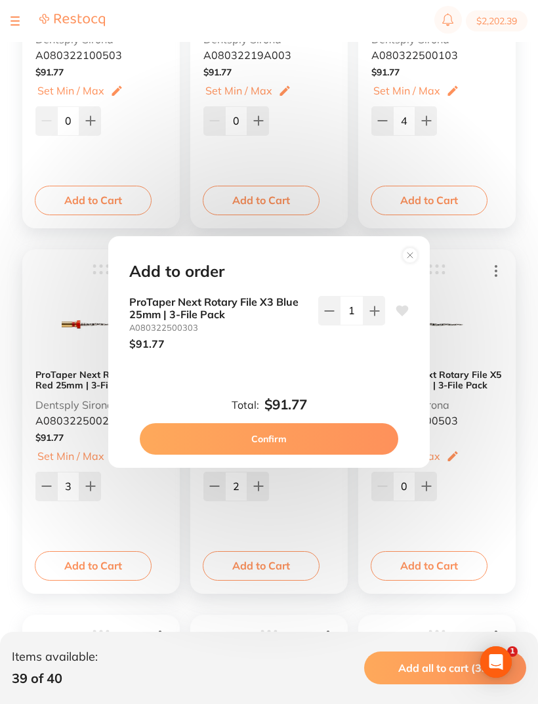
scroll to position [0, 0]
click at [381, 325] on button at bounding box center [375, 310] width 22 height 29
type input "2"
click at [273, 451] on button "Confirm" at bounding box center [269, 438] width 259 height 31
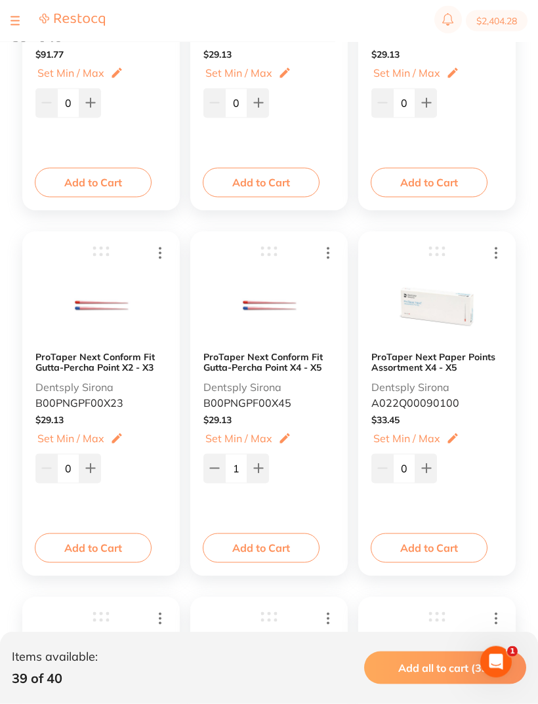
scroll to position [4076, 0]
click at [430, 365] on b "ProTaper Next Paper Points Assortment X4 - X5" at bounding box center [436, 361] width 131 height 21
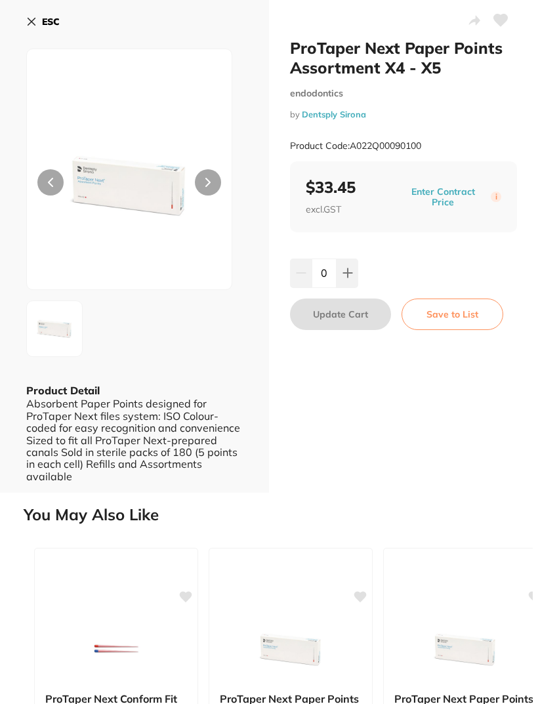
click at [206, 175] on button at bounding box center [208, 182] width 26 height 26
click at [355, 264] on button at bounding box center [348, 273] width 22 height 29
type input "1"
click at [36, 23] on icon at bounding box center [31, 21] width 10 height 10
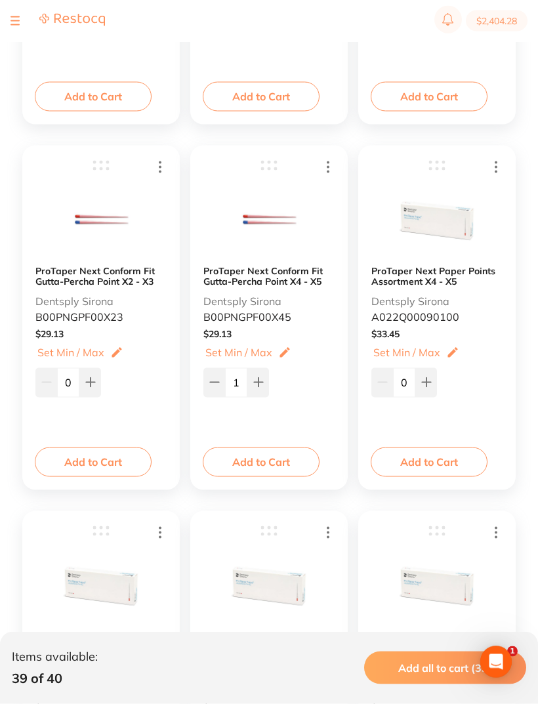
scroll to position [4161, 0]
click at [417, 271] on b "ProTaper Next Paper Points Assortment X4 - X5" at bounding box center [436, 276] width 131 height 21
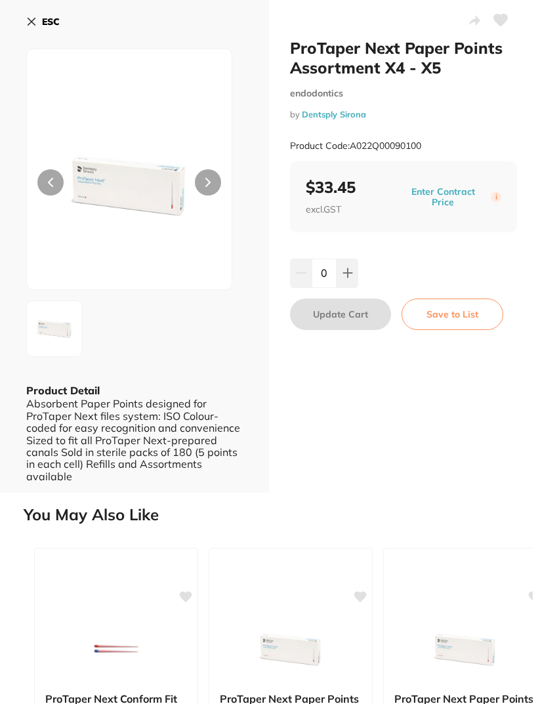
click at [20, 17] on div "ESC Product Detail Absorbent Paper Points designed for ProTaper Next files syst…" at bounding box center [134, 246] width 269 height 493
click at [31, 16] on button "ESC" at bounding box center [42, 21] width 33 height 22
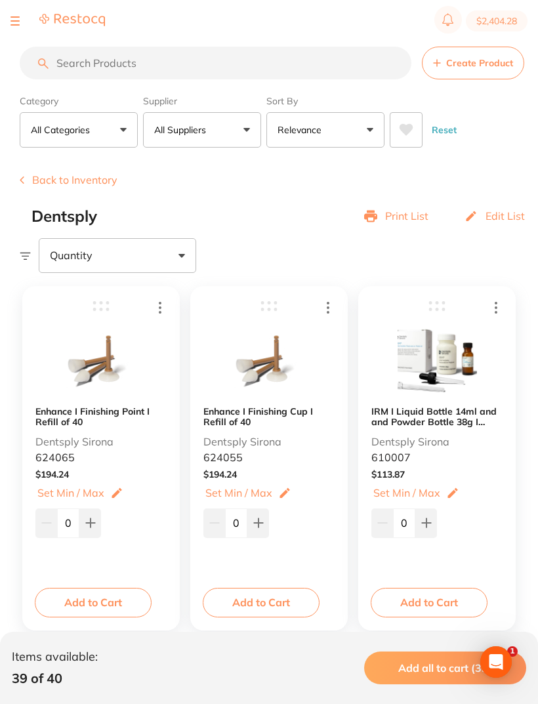
click at [22, 16] on div at bounding box center [57, 21] width 94 height 16
click at [15, 21] on button at bounding box center [14, 20] width 9 height 1
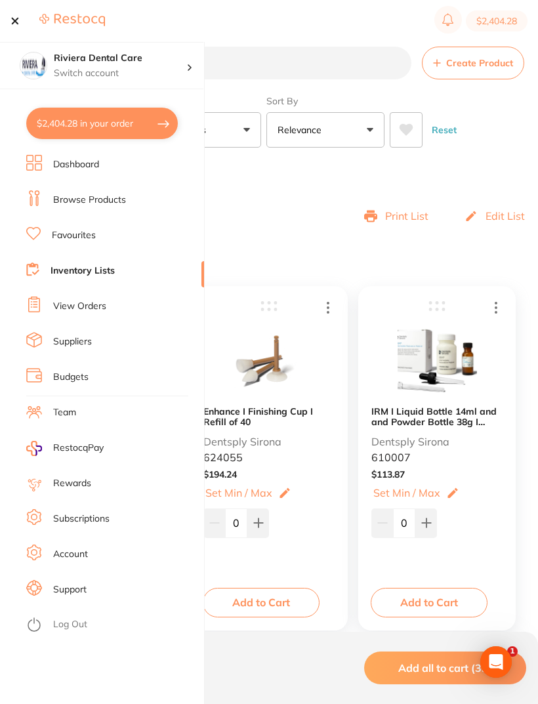
click at [72, 161] on link "Dashboard" at bounding box center [76, 164] width 46 height 13
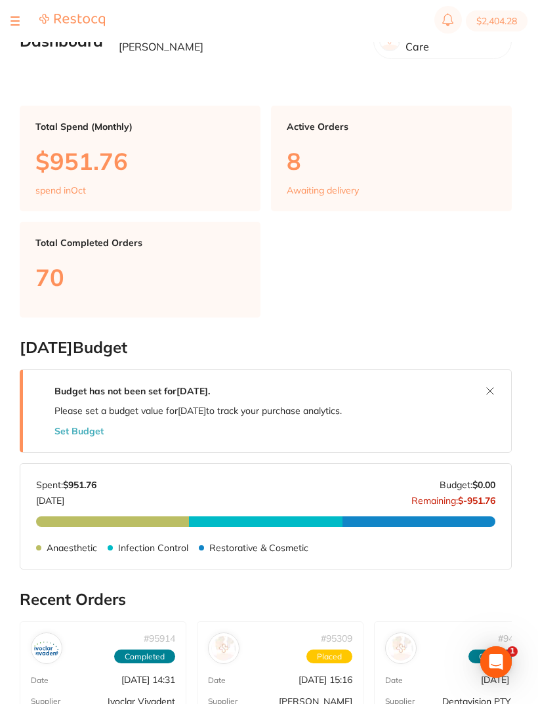
click at [20, 20] on div at bounding box center [57, 21] width 94 height 16
click at [18, 21] on button at bounding box center [14, 20] width 9 height 1
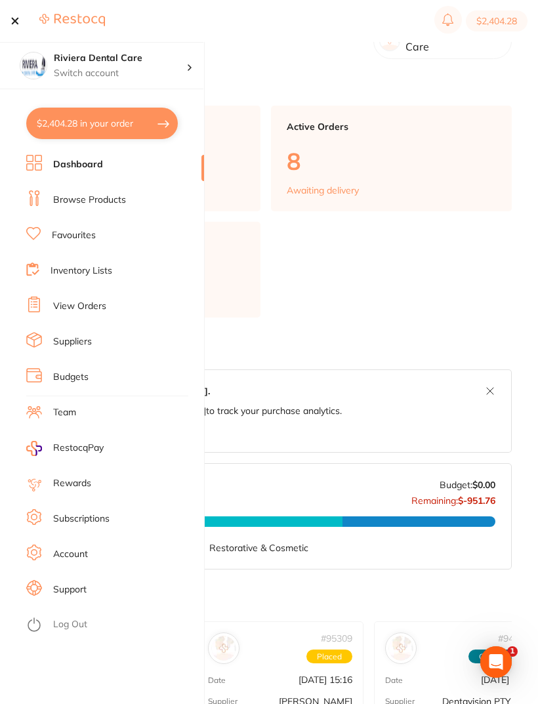
click at [94, 202] on link "Browse Products" at bounding box center [89, 200] width 73 height 13
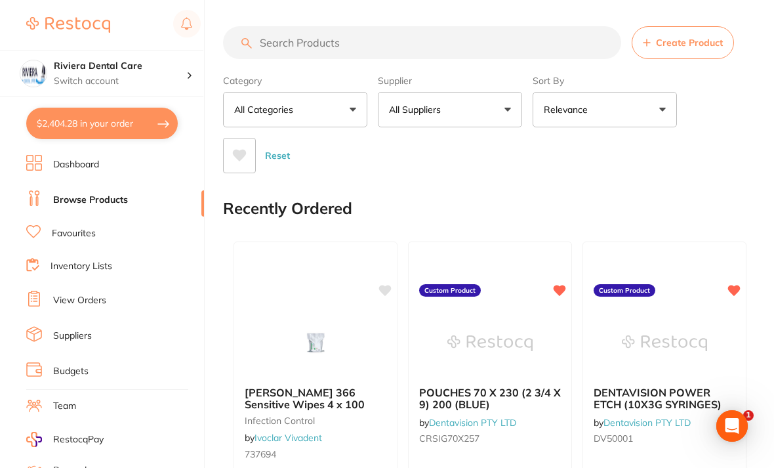
click at [270, 35] on input "search" at bounding box center [422, 42] width 398 height 33
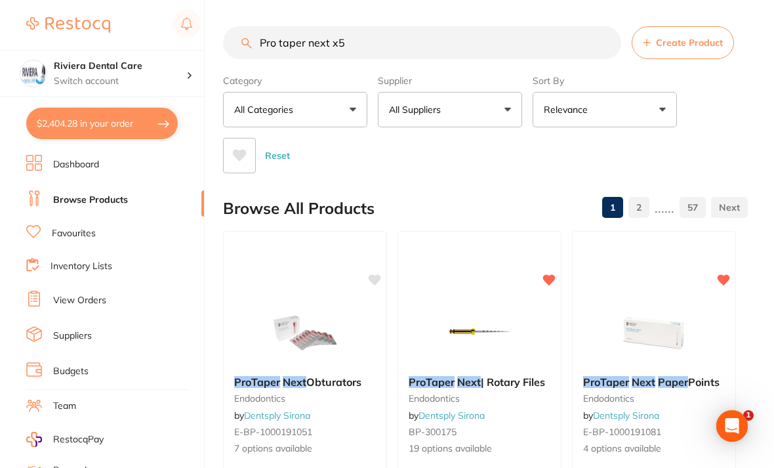
type input "Pro taper next x5"
click at [537, 121] on div "Category All Categories All Categories 3D Printing burs CAD/CAM disposables end…" at bounding box center [485, 122] width 525 height 104
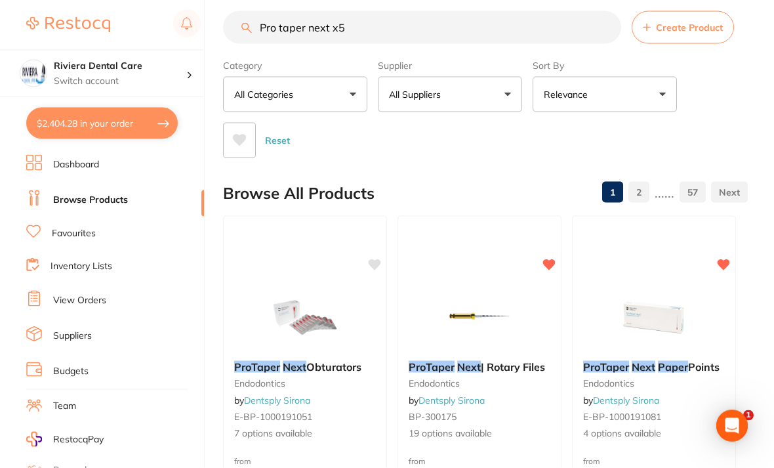
scroll to position [16, 0]
click at [537, 315] on img at bounding box center [654, 317] width 85 height 66
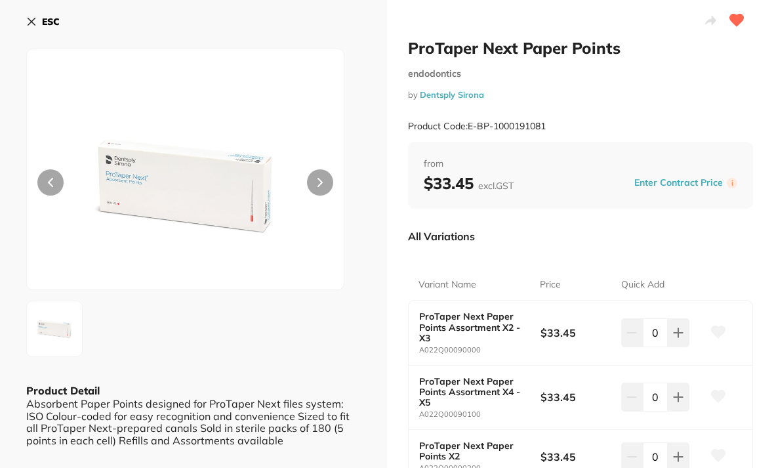
click at [27, 18] on icon at bounding box center [31, 21] width 10 height 10
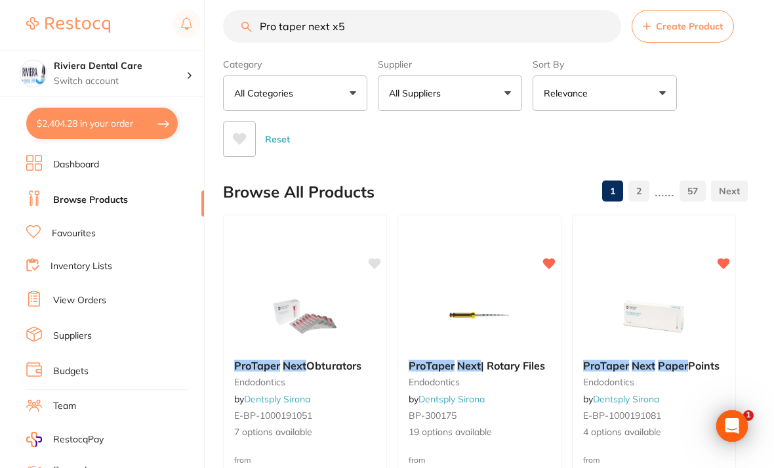
click at [72, 260] on link "Inventory Lists" at bounding box center [82, 266] width 62 height 13
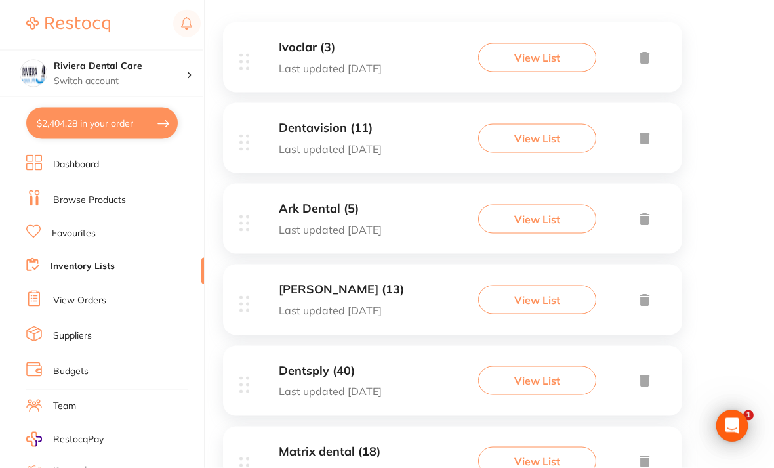
scroll to position [272, 0]
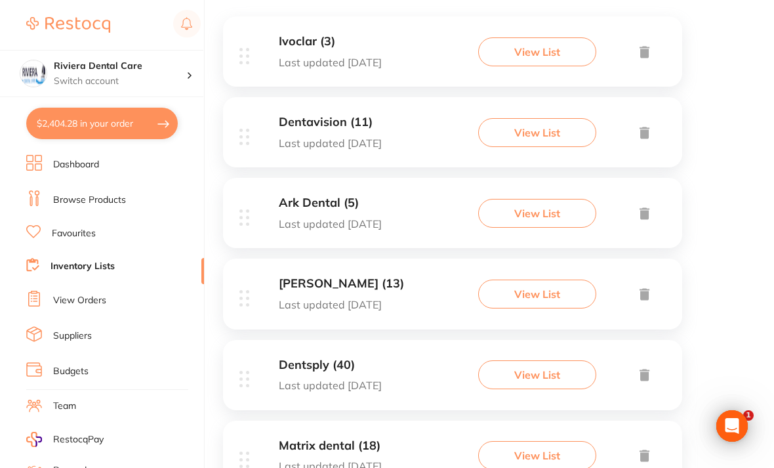
click at [531, 371] on button "View List" at bounding box center [537, 374] width 118 height 29
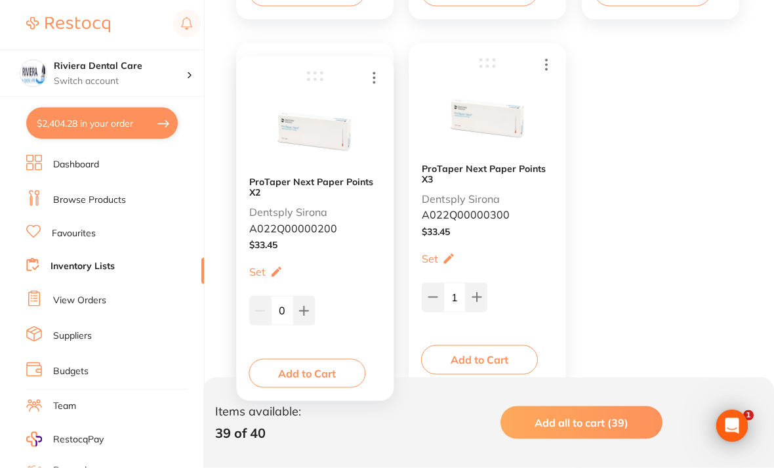
scroll to position [4680, 0]
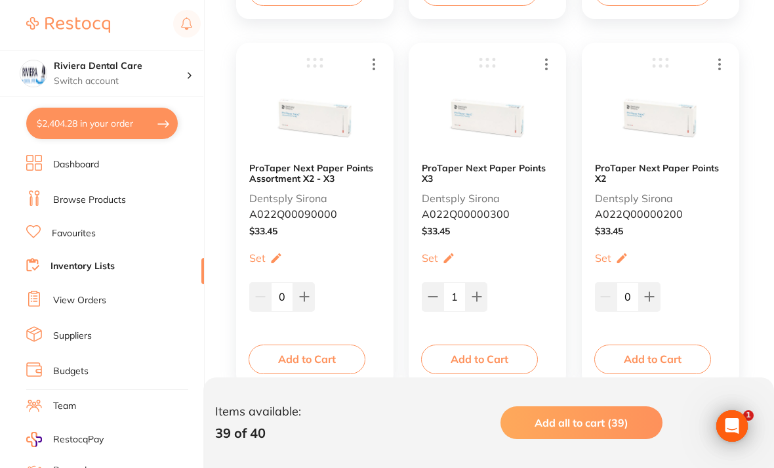
click at [537, 171] on b "ProTaper Next Paper Points X2" at bounding box center [660, 173] width 131 height 21
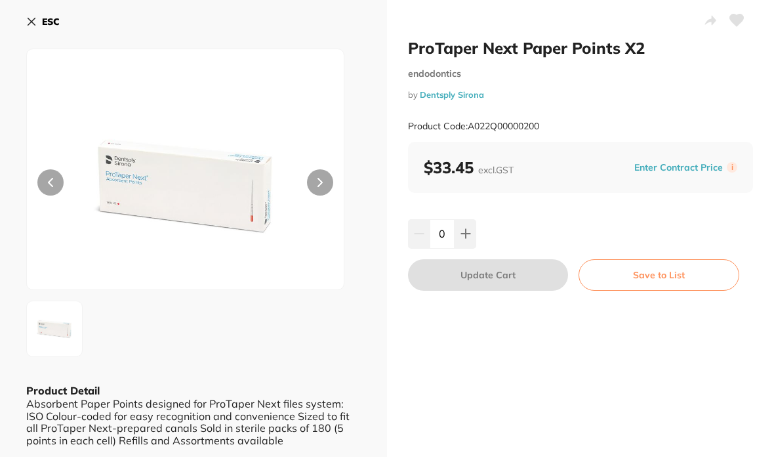
click at [23, 18] on div "ESC Product Detail Absorbent Paper Points designed for ProTaper Next files syst…" at bounding box center [193, 228] width 387 height 457
click at [35, 18] on icon at bounding box center [31, 21] width 7 height 7
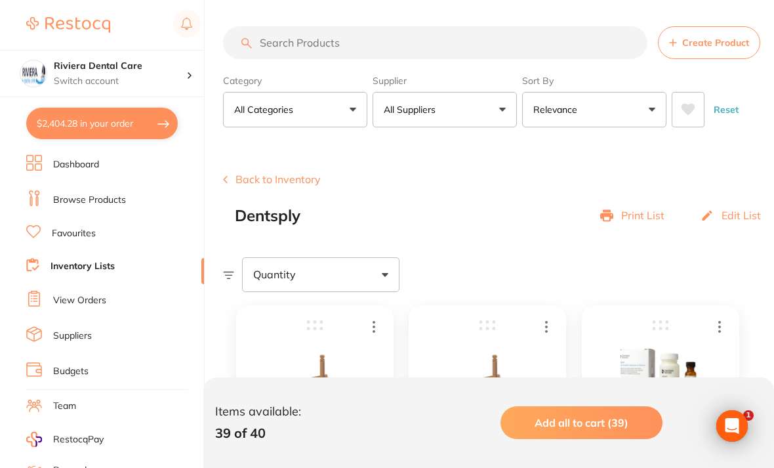
click at [72, 159] on link "Dashboard" at bounding box center [76, 164] width 46 height 13
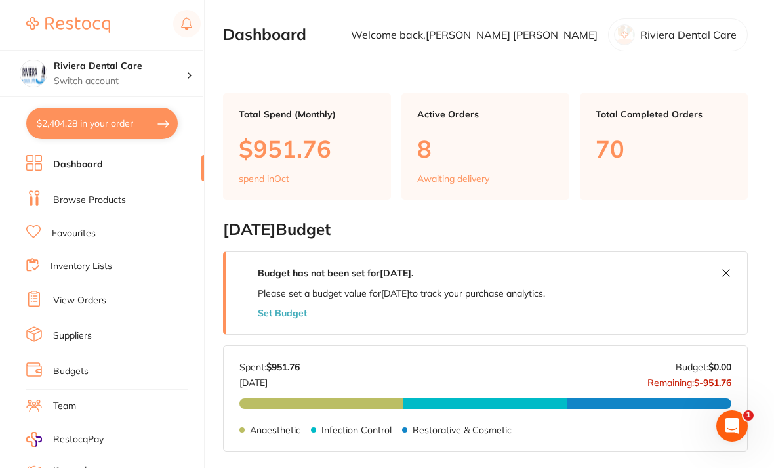
click at [98, 195] on link "Browse Products" at bounding box center [89, 200] width 73 height 13
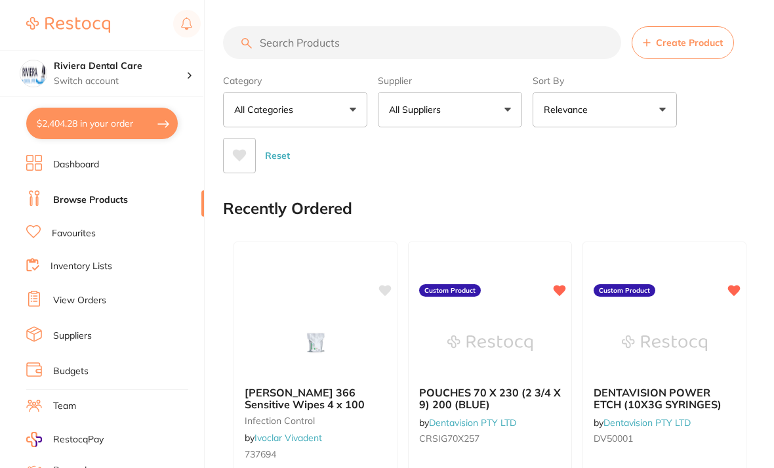
click at [273, 39] on input "search" at bounding box center [422, 42] width 398 height 33
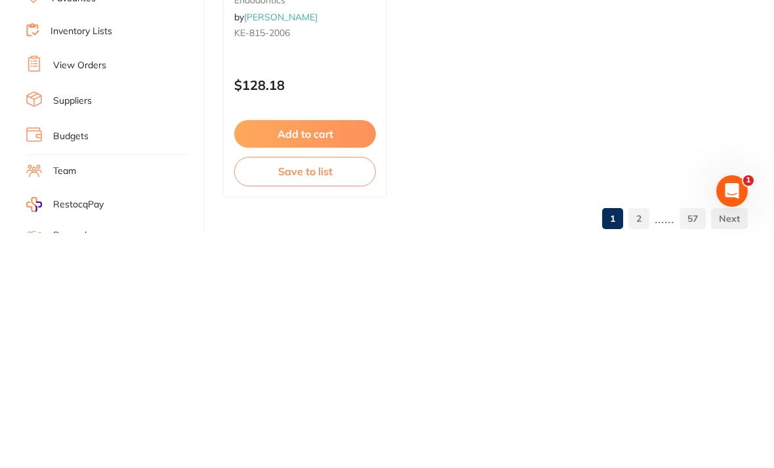
scroll to position [1373, 0]
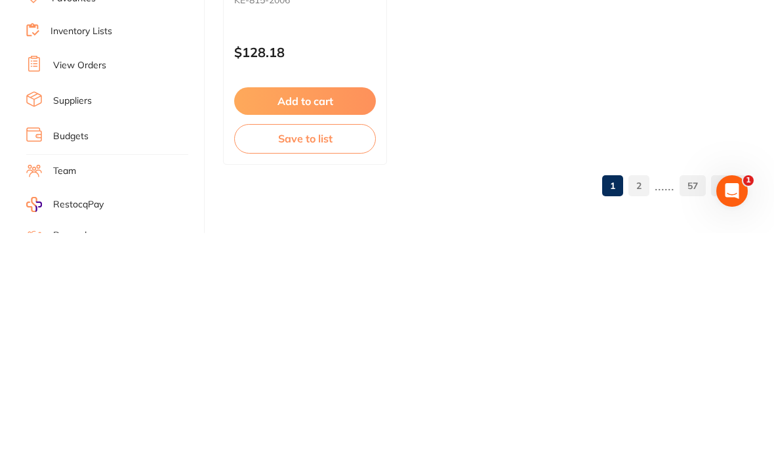
click at [639, 407] on link "2" at bounding box center [639, 420] width 21 height 26
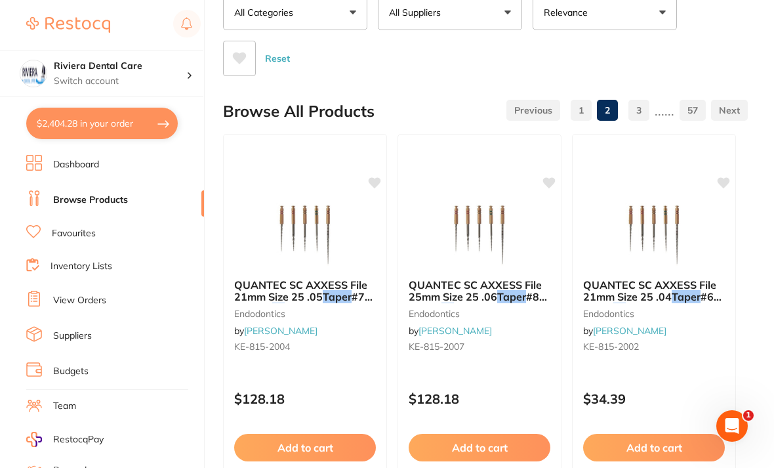
scroll to position [0, 0]
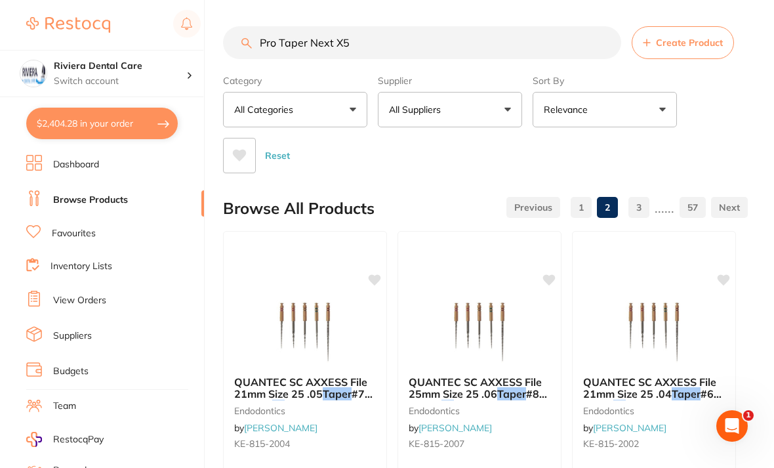
click at [579, 209] on link "1" at bounding box center [581, 207] width 21 height 26
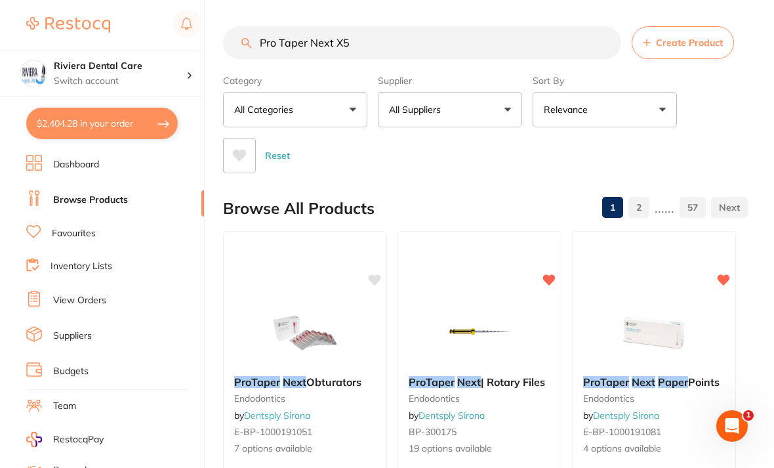
click at [673, 330] on img at bounding box center [654, 333] width 85 height 66
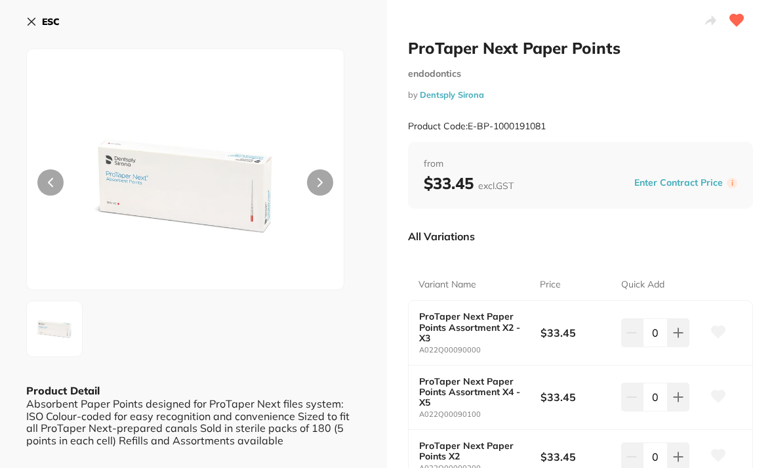
click at [23, 20] on div "ESC Product Detail Absorbent Paper Points designed for ProTaper Next files syst…" at bounding box center [193, 316] width 387 height 633
click at [36, 16] on icon at bounding box center [31, 21] width 10 height 10
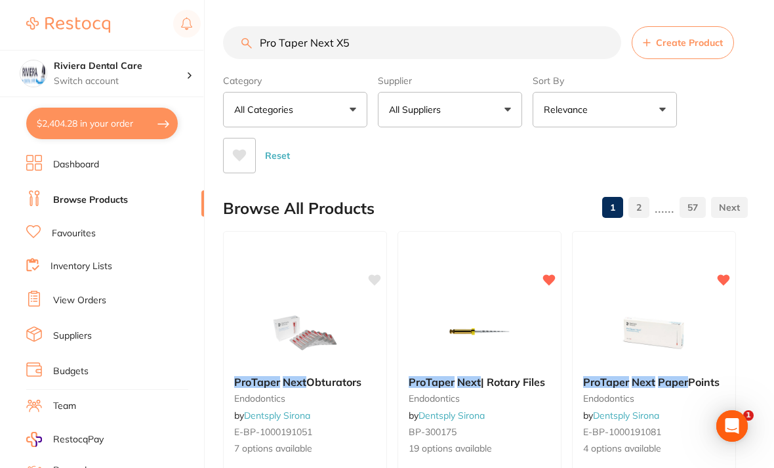
scroll to position [22, 0]
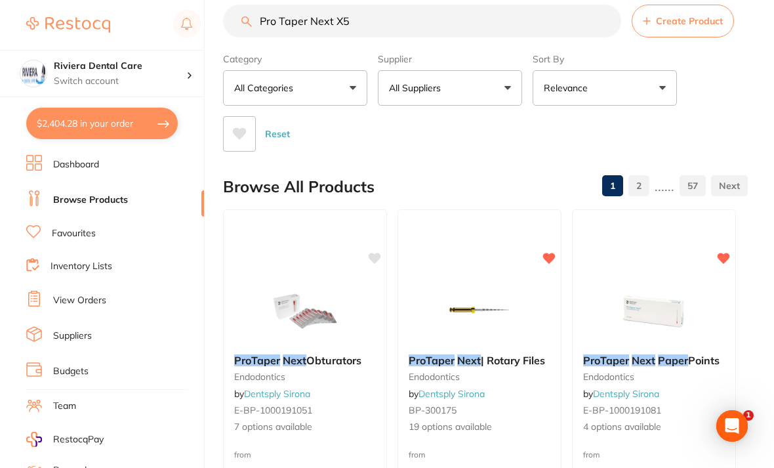
click at [371, 17] on input "Pro Taper Next X5" at bounding box center [422, 21] width 398 height 33
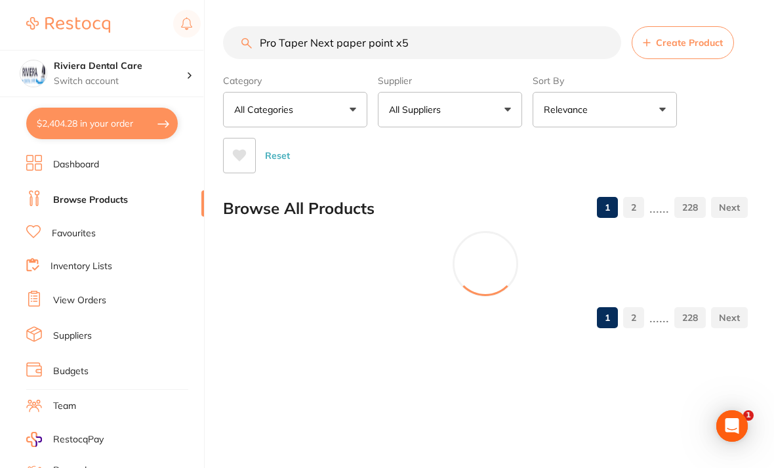
scroll to position [0, 0]
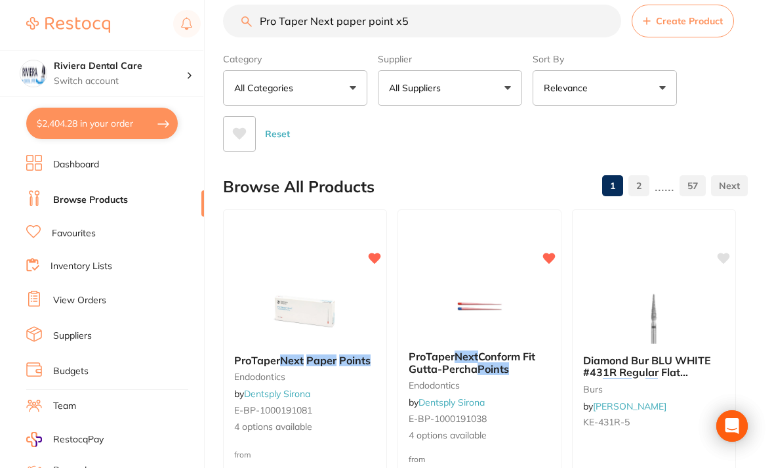
click at [723, 116] on div "Reset" at bounding box center [480, 129] width 514 height 46
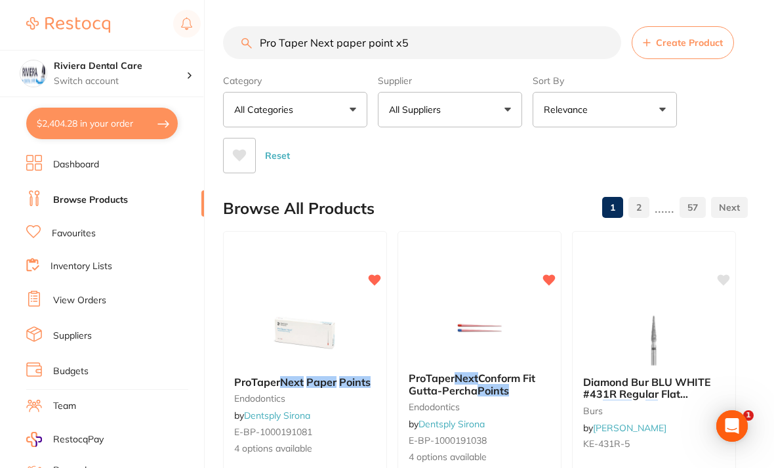
click at [329, 38] on input "Pro Taper Next paper point x5" at bounding box center [422, 42] width 398 height 33
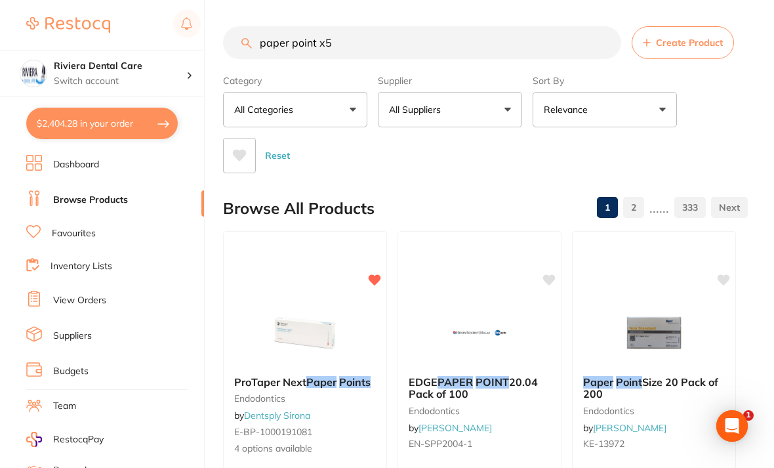
click at [720, 130] on div "Reset" at bounding box center [480, 150] width 514 height 46
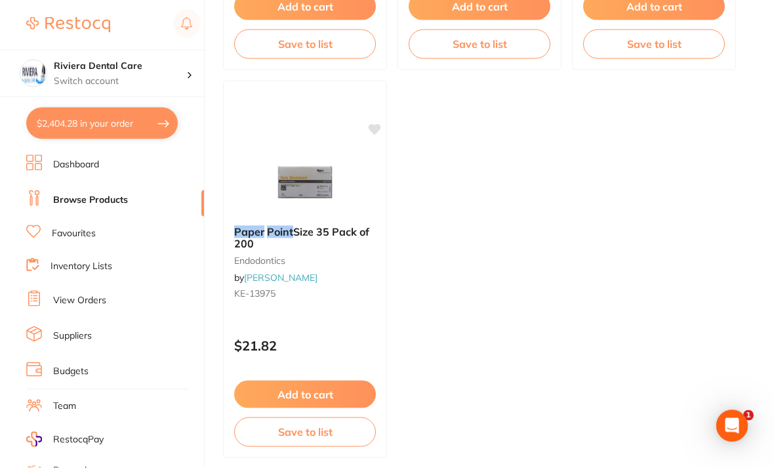
scroll to position [1331, 0]
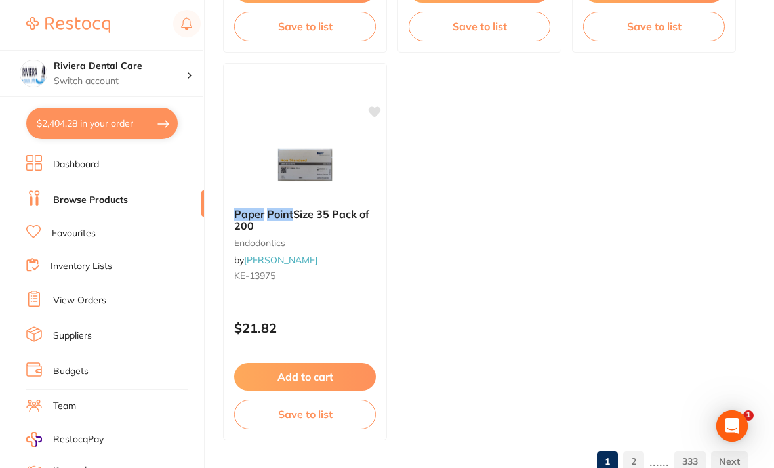
click at [637, 459] on link "2" at bounding box center [633, 461] width 21 height 26
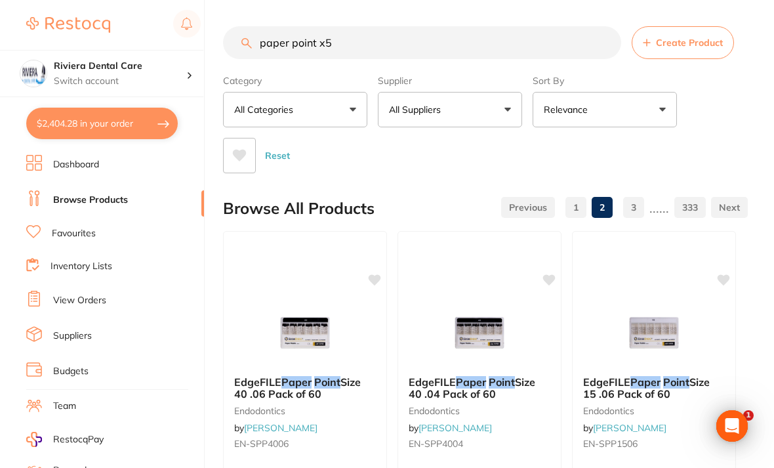
scroll to position [0, 0]
click at [358, 37] on input "paper point x5" at bounding box center [422, 42] width 398 height 33
type input "p"
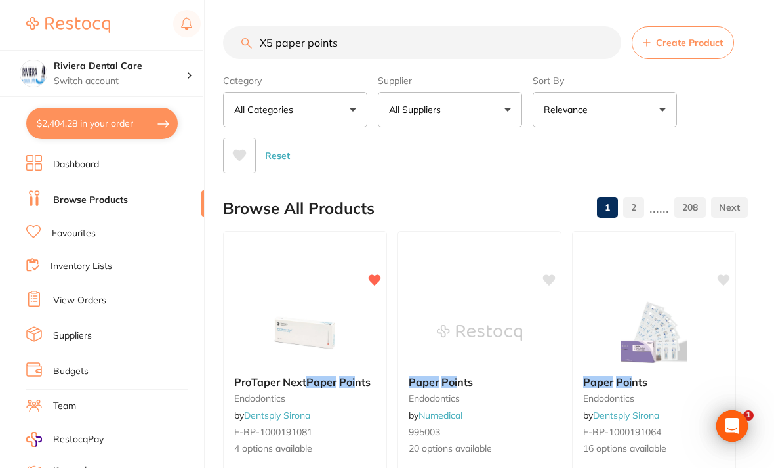
type input "X5 paper points"
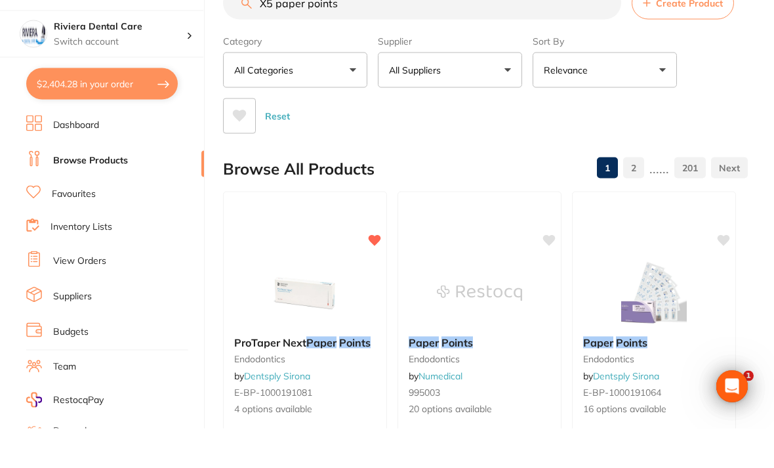
click at [715, 127] on div "Reset" at bounding box center [480, 150] width 514 height 46
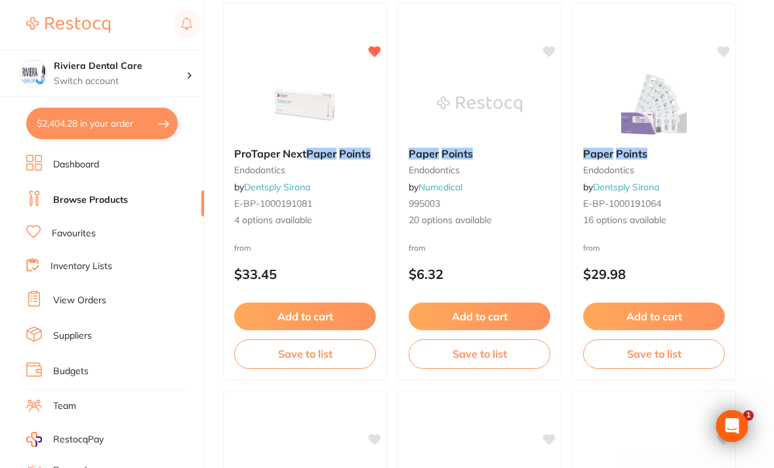
scroll to position [221, 0]
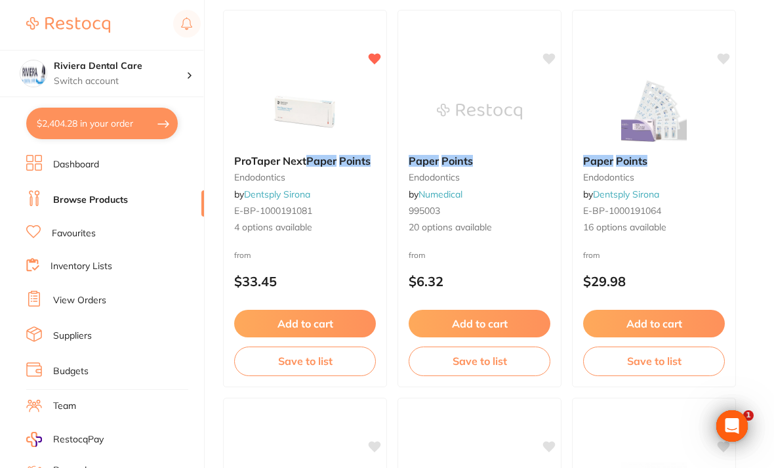
click at [667, 107] on img at bounding box center [654, 112] width 85 height 66
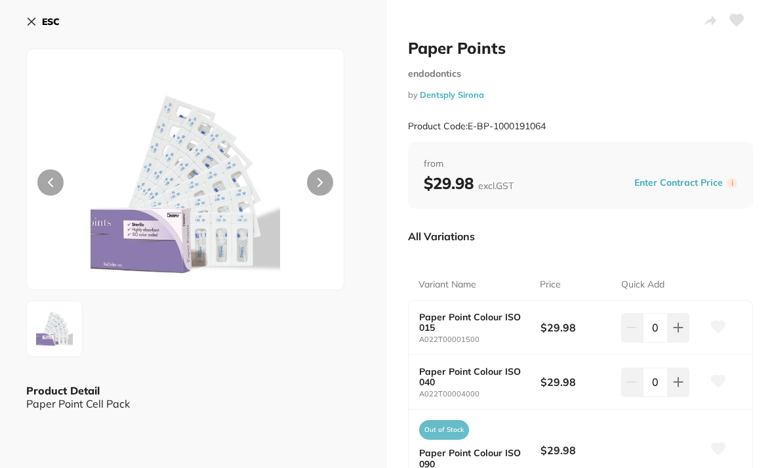
click at [31, 12] on button "ESC" at bounding box center [42, 21] width 33 height 22
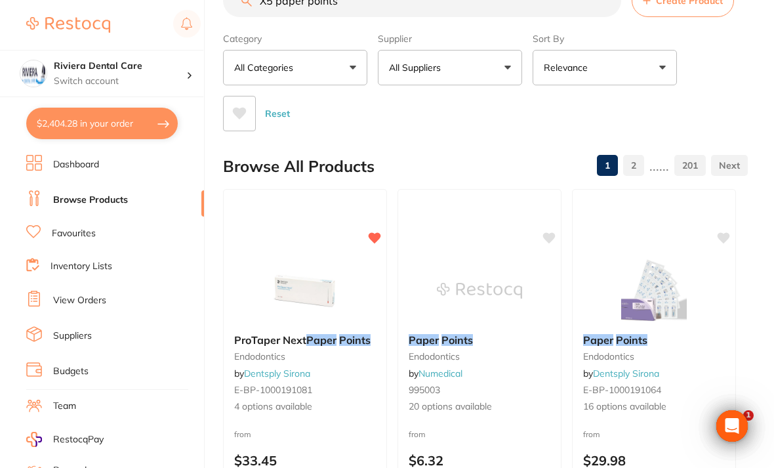
click at [333, 281] on img at bounding box center [304, 291] width 85 height 66
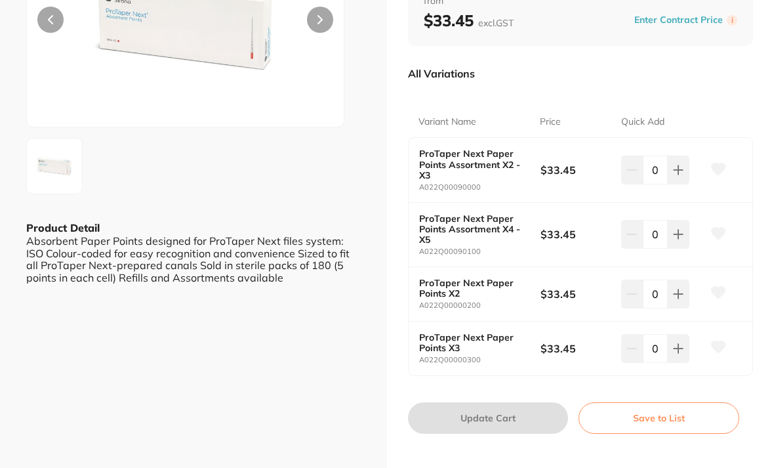
scroll to position [162, 0]
click at [463, 218] on b "ProTaper Next Paper Points Assortment X4 - X5" at bounding box center [473, 229] width 109 height 31
click at [468, 222] on b "ProTaper Next Paper Points Assortment X4 - X5" at bounding box center [473, 229] width 109 height 31
click at [455, 214] on b "ProTaper Next Paper Points Assortment X4 - X5" at bounding box center [473, 229] width 109 height 31
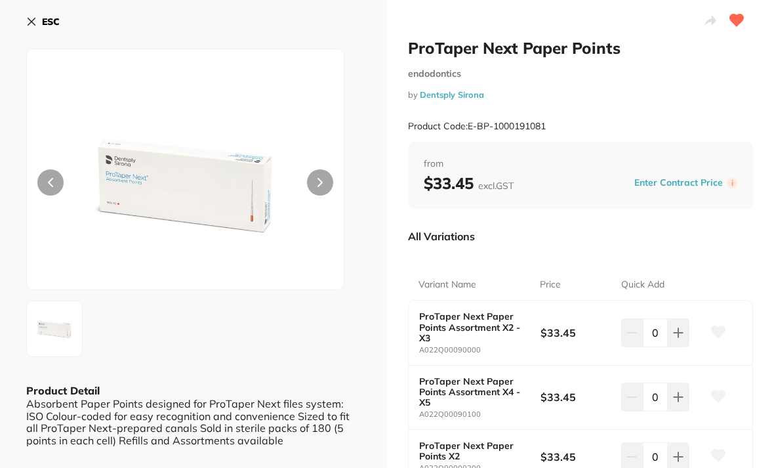
scroll to position [0, 0]
click at [32, 19] on icon at bounding box center [31, 21] width 10 height 10
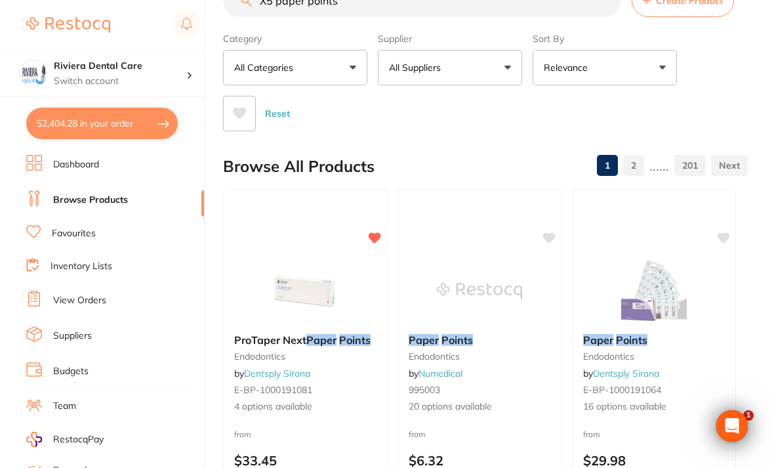
click at [76, 260] on link "Inventory Lists" at bounding box center [82, 266] width 62 height 13
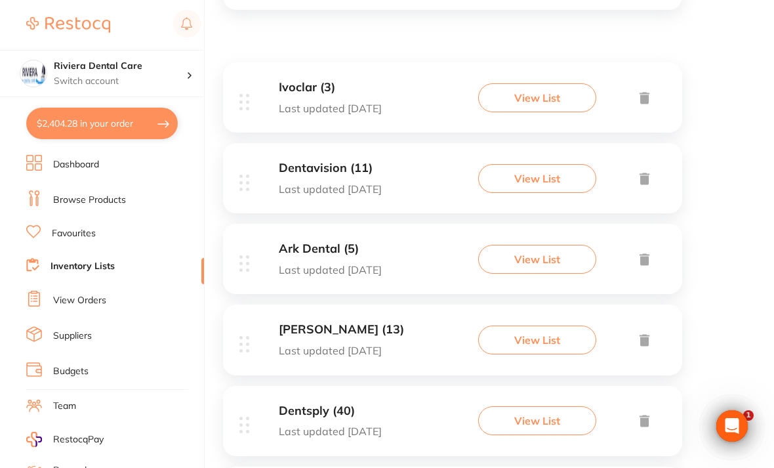
click at [539, 411] on button "View List" at bounding box center [537, 420] width 118 height 29
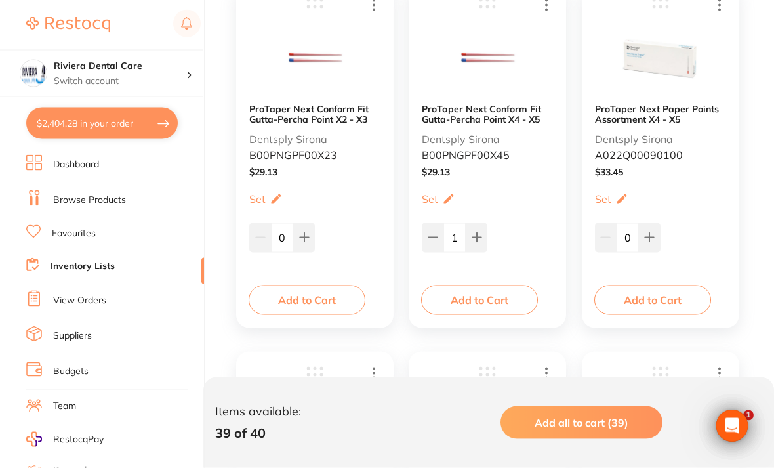
scroll to position [4372, 0]
click at [678, 71] on img at bounding box center [660, 57] width 79 height 81
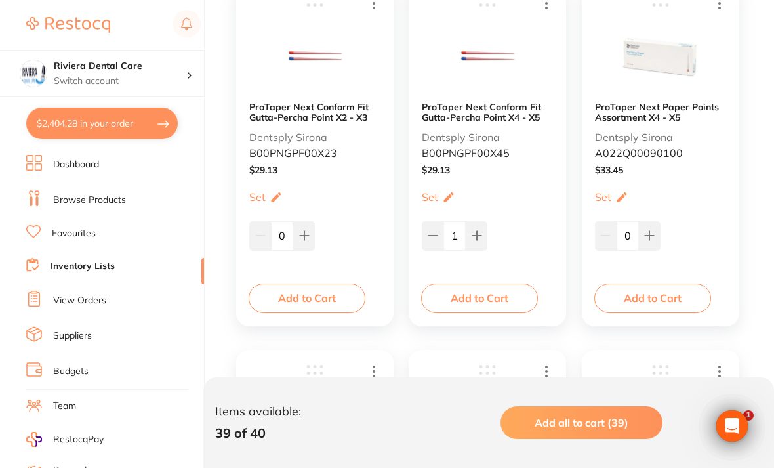
click at [659, 117] on b "ProTaper Next Paper Points Assortment X4 - X5" at bounding box center [660, 112] width 131 height 21
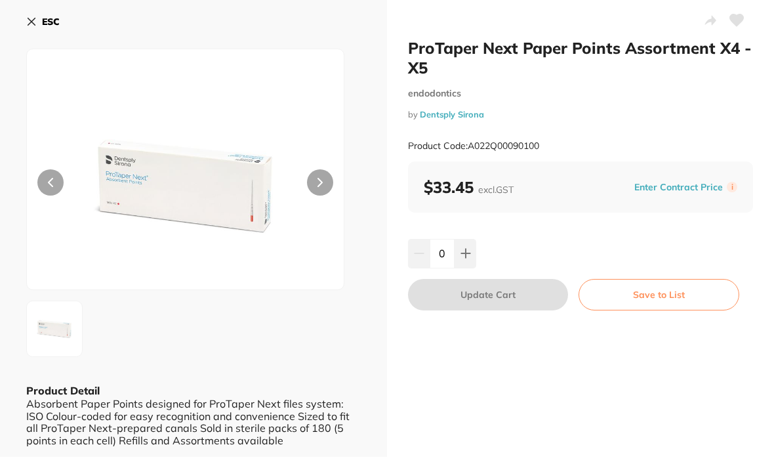
click at [472, 245] on button at bounding box center [466, 253] width 22 height 29
type input "1"
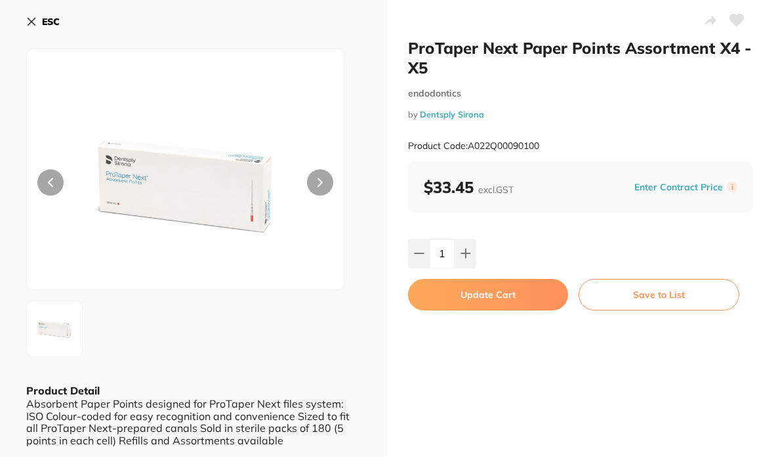
click at [482, 293] on button "Update Cart" at bounding box center [488, 294] width 160 height 31
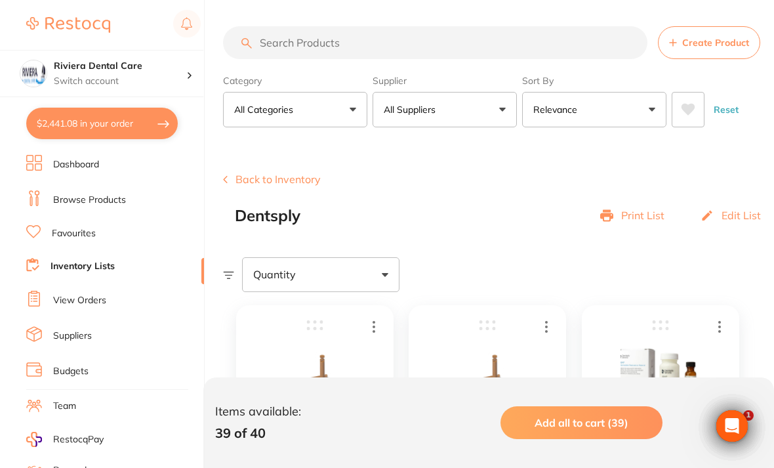
click at [257, 180] on button "Back to Inventory" at bounding box center [272, 179] width 98 height 12
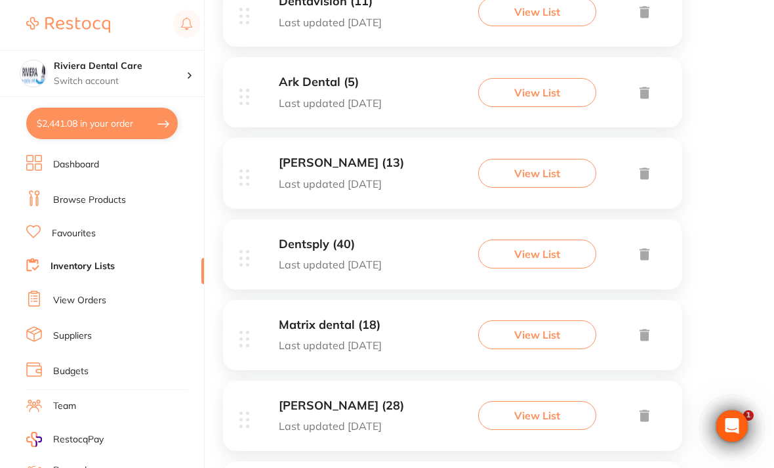
scroll to position [398, 0]
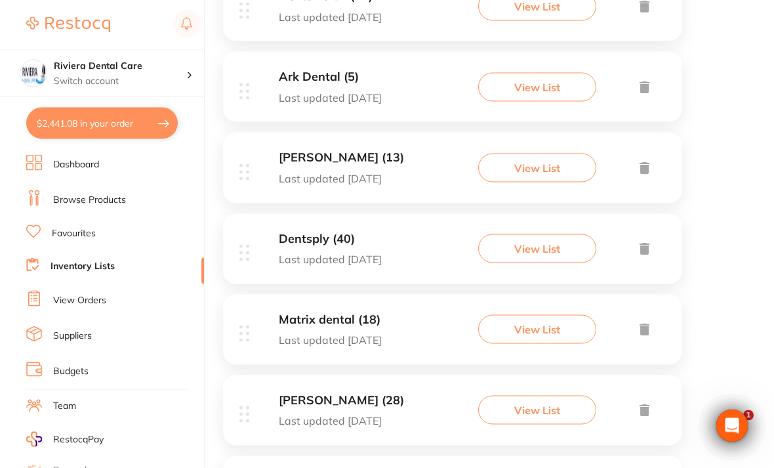
click at [537, 318] on button "View List" at bounding box center [537, 329] width 118 height 29
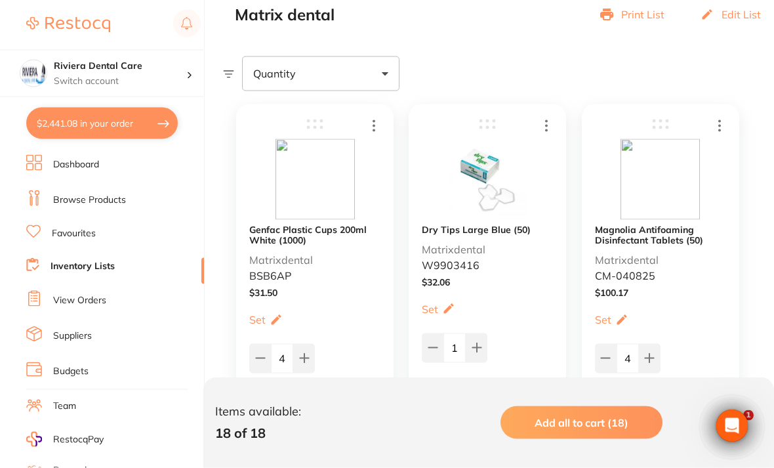
scroll to position [203, 0]
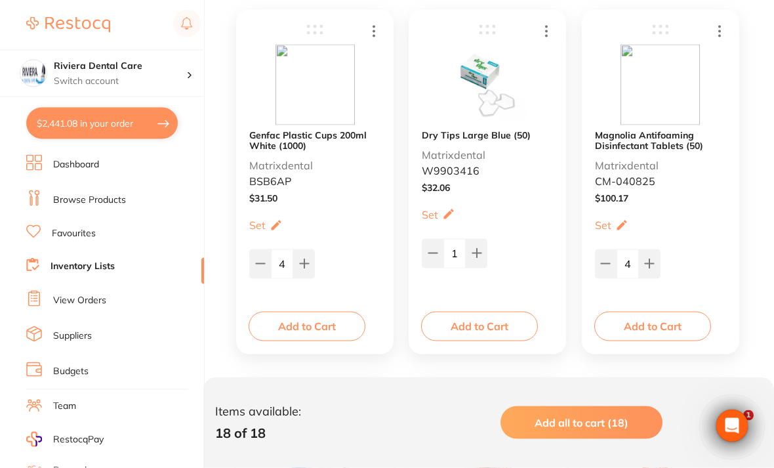
click at [312, 320] on button "Add to Cart" at bounding box center [307, 326] width 117 height 29
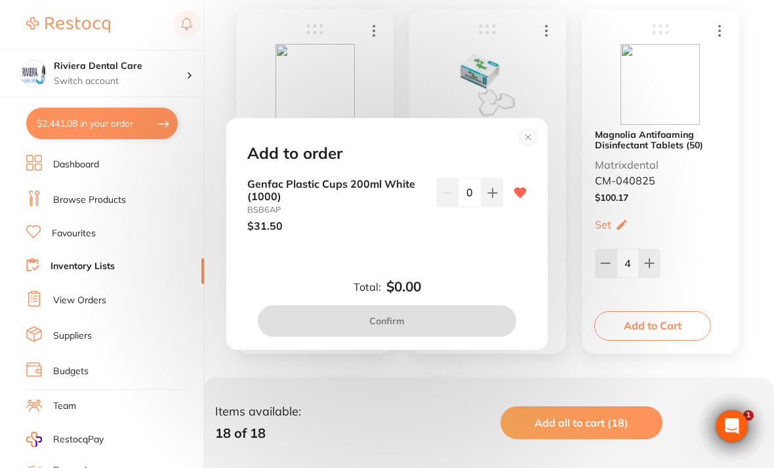
scroll to position [0, 0]
click at [498, 205] on button at bounding box center [493, 192] width 22 height 29
type input "1"
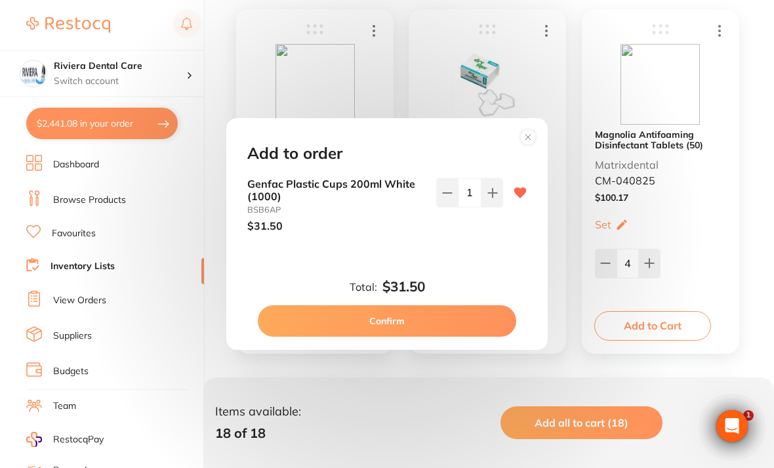
click at [392, 335] on button "Confirm" at bounding box center [387, 320] width 259 height 31
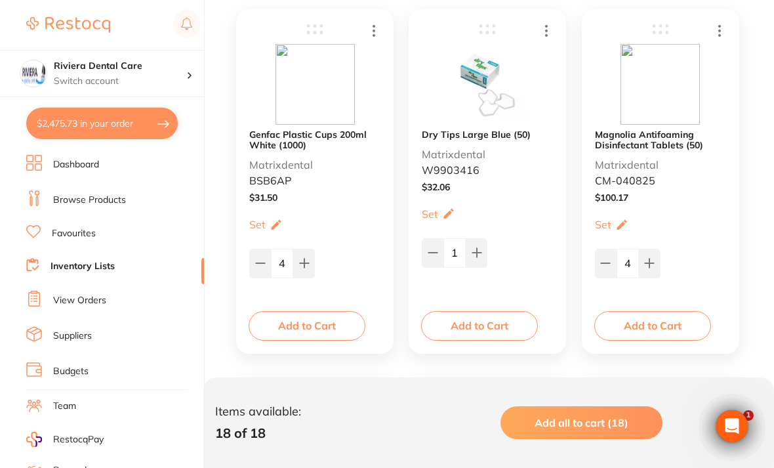
click at [477, 249] on icon at bounding box center [477, 252] width 10 height 10
click at [482, 250] on icon at bounding box center [477, 252] width 10 height 10
click at [475, 249] on icon at bounding box center [477, 252] width 10 height 10
click at [436, 250] on icon at bounding box center [433, 252] width 10 height 10
type input "3"
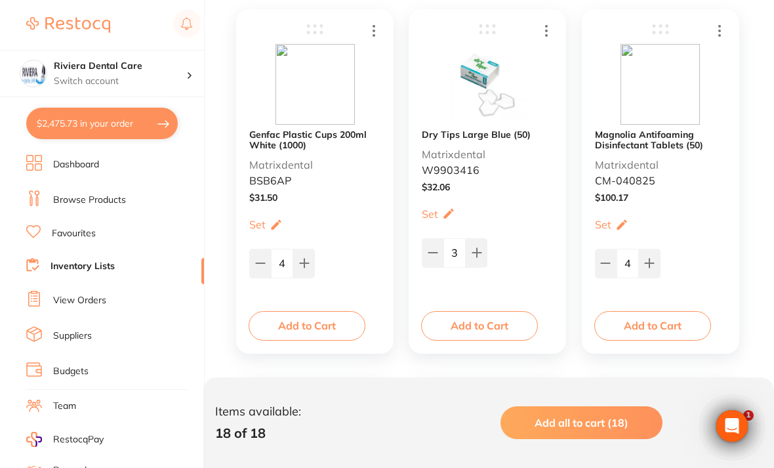
click at [483, 321] on button "Add to Cart" at bounding box center [479, 325] width 117 height 29
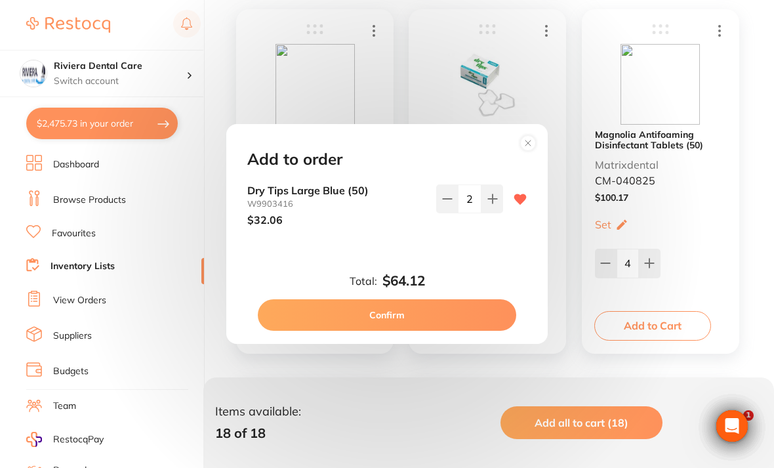
click at [489, 204] on icon at bounding box center [493, 199] width 10 height 10
click at [449, 213] on button at bounding box center [447, 198] width 22 height 29
type input "2"
click at [394, 327] on button "Confirm" at bounding box center [387, 314] width 259 height 31
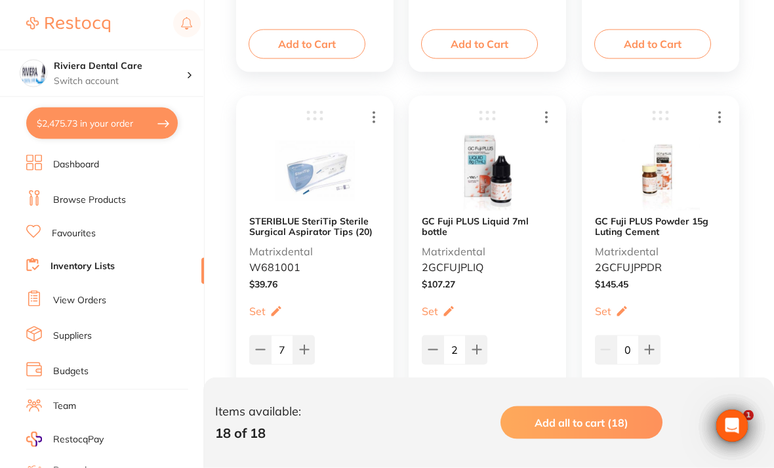
scroll to position [577, 0]
click at [306, 404] on button "Add to Cart" at bounding box center [307, 412] width 117 height 29
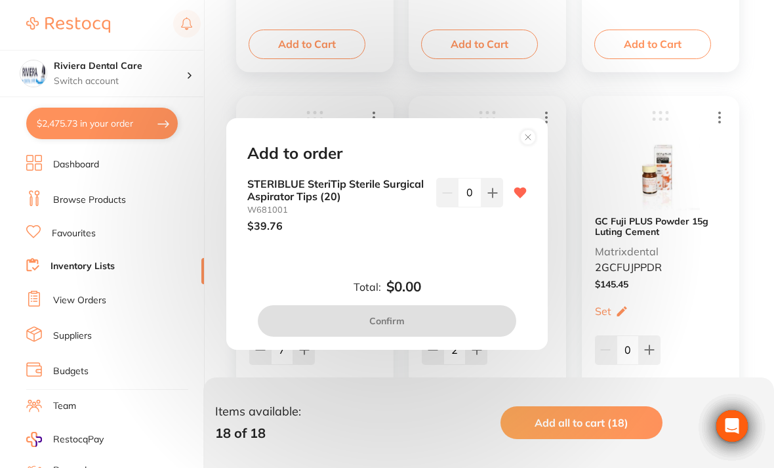
click at [493, 197] on icon at bounding box center [492, 192] width 9 height 9
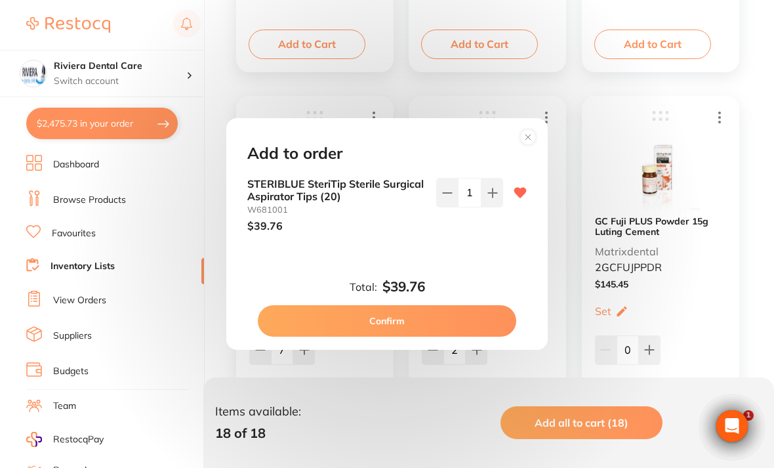
type input "1"
click at [394, 333] on button "Confirm" at bounding box center [387, 320] width 259 height 31
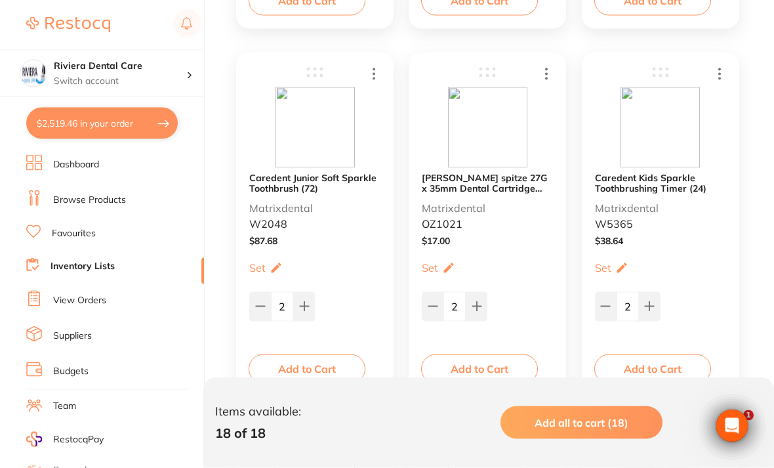
scroll to position [1726, 0]
click at [650, 364] on button "Add to Cart" at bounding box center [652, 368] width 117 height 29
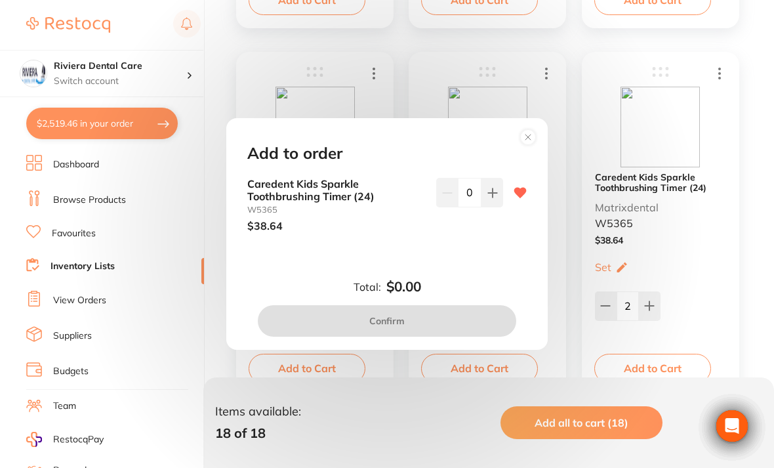
click at [500, 205] on button at bounding box center [493, 192] width 22 height 29
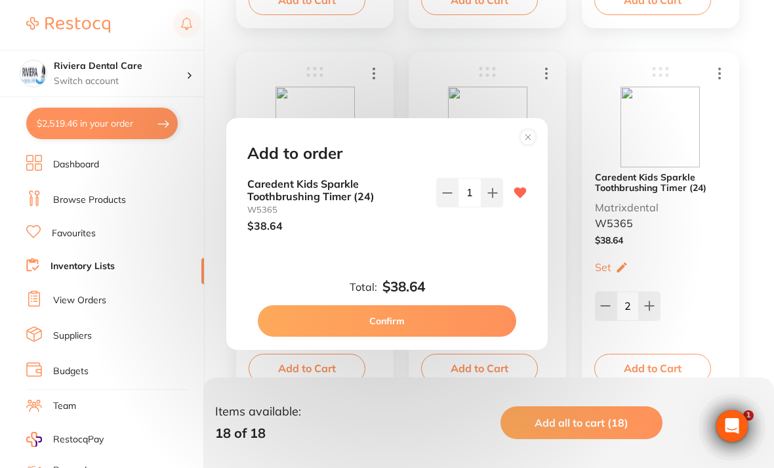
scroll to position [0, 0]
click at [499, 205] on button at bounding box center [493, 192] width 22 height 29
type input "2"
click at [385, 330] on button "Confirm" at bounding box center [387, 320] width 259 height 31
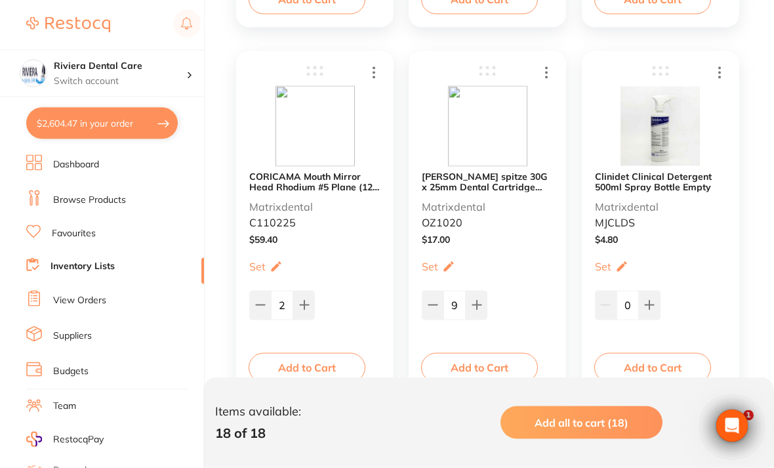
scroll to position [2096, 0]
click at [308, 364] on button "Add to Cart" at bounding box center [307, 366] width 117 height 29
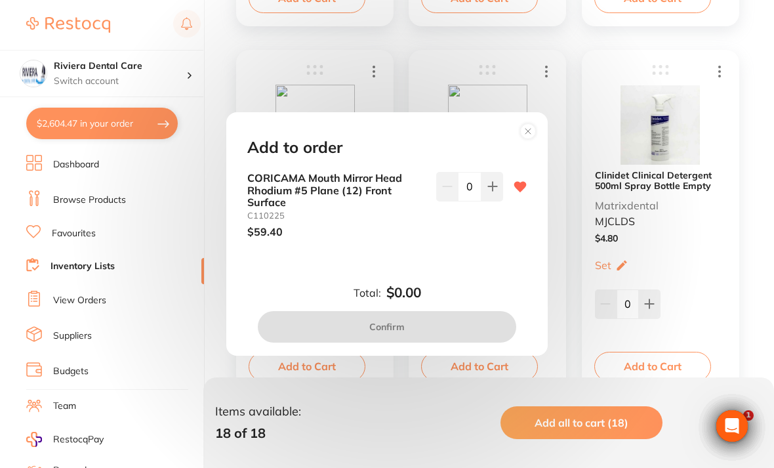
scroll to position [0, 0]
click at [497, 199] on button at bounding box center [493, 186] width 22 height 29
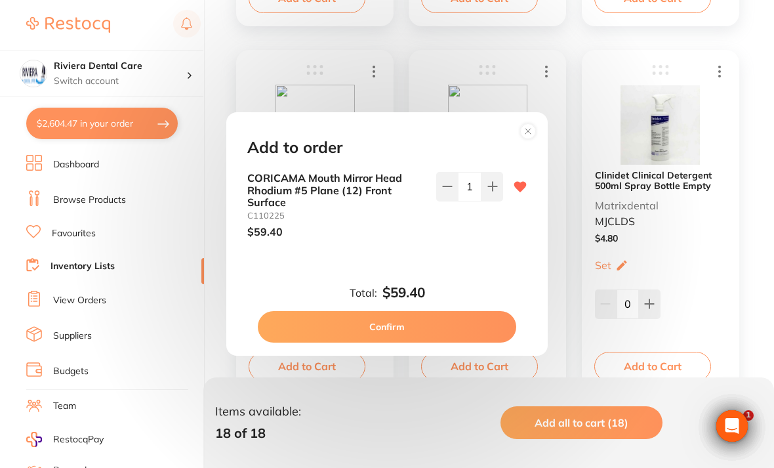
click at [497, 199] on button at bounding box center [493, 186] width 22 height 29
type input "2"
click at [392, 343] on button "Confirm" at bounding box center [387, 326] width 259 height 31
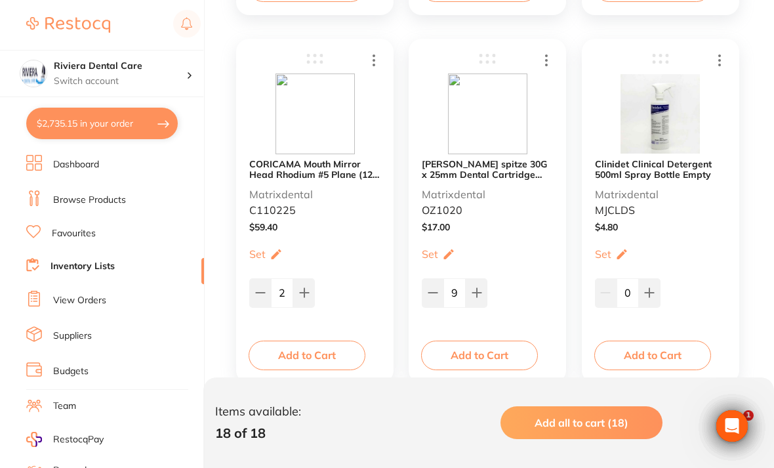
scroll to position [2110, 0]
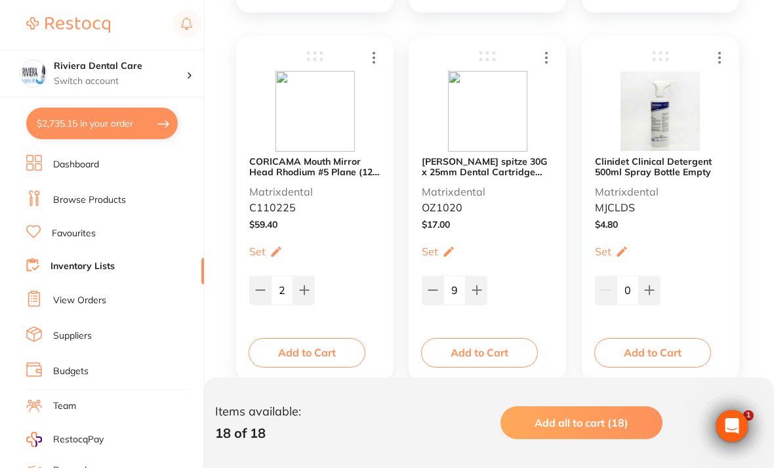
click at [491, 162] on b "[PERSON_NAME] spitze 30G x 25mm Dental Cartridge Needles (100/pcs)" at bounding box center [487, 166] width 131 height 21
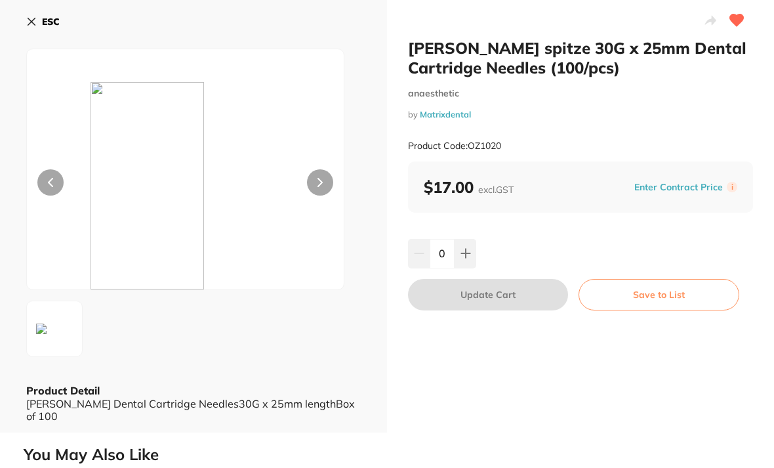
click at [472, 243] on button at bounding box center [466, 253] width 22 height 29
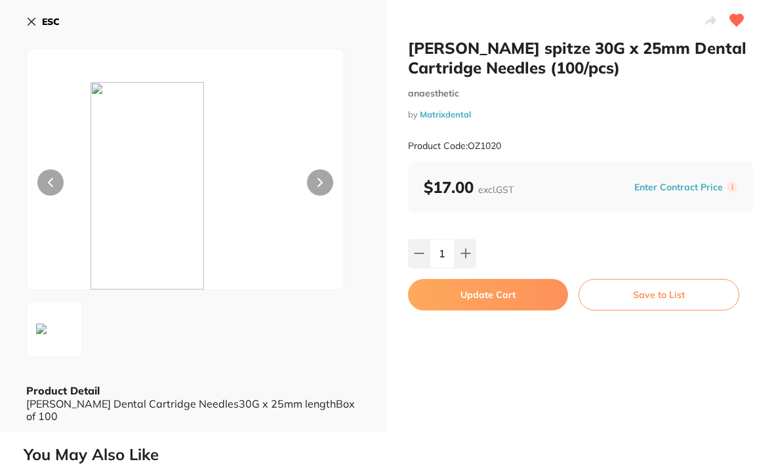
click at [469, 248] on icon at bounding box center [466, 253] width 10 height 10
type input "2"
click at [489, 285] on button "Update Cart" at bounding box center [488, 294] width 160 height 31
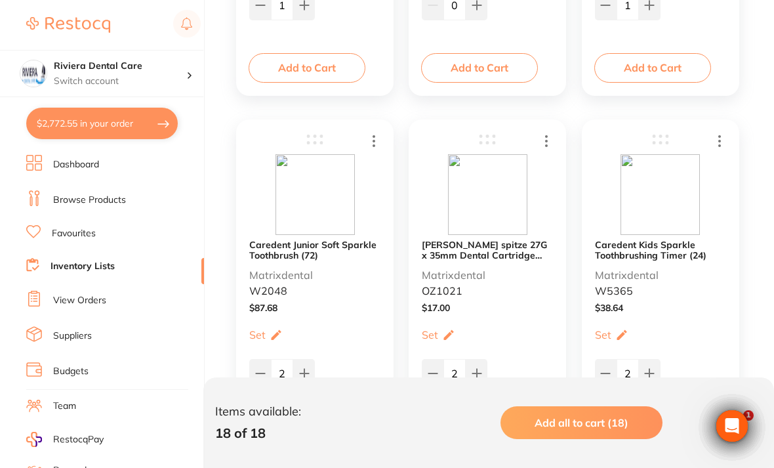
scroll to position [1652, 0]
